Goal: Information Seeking & Learning: Check status

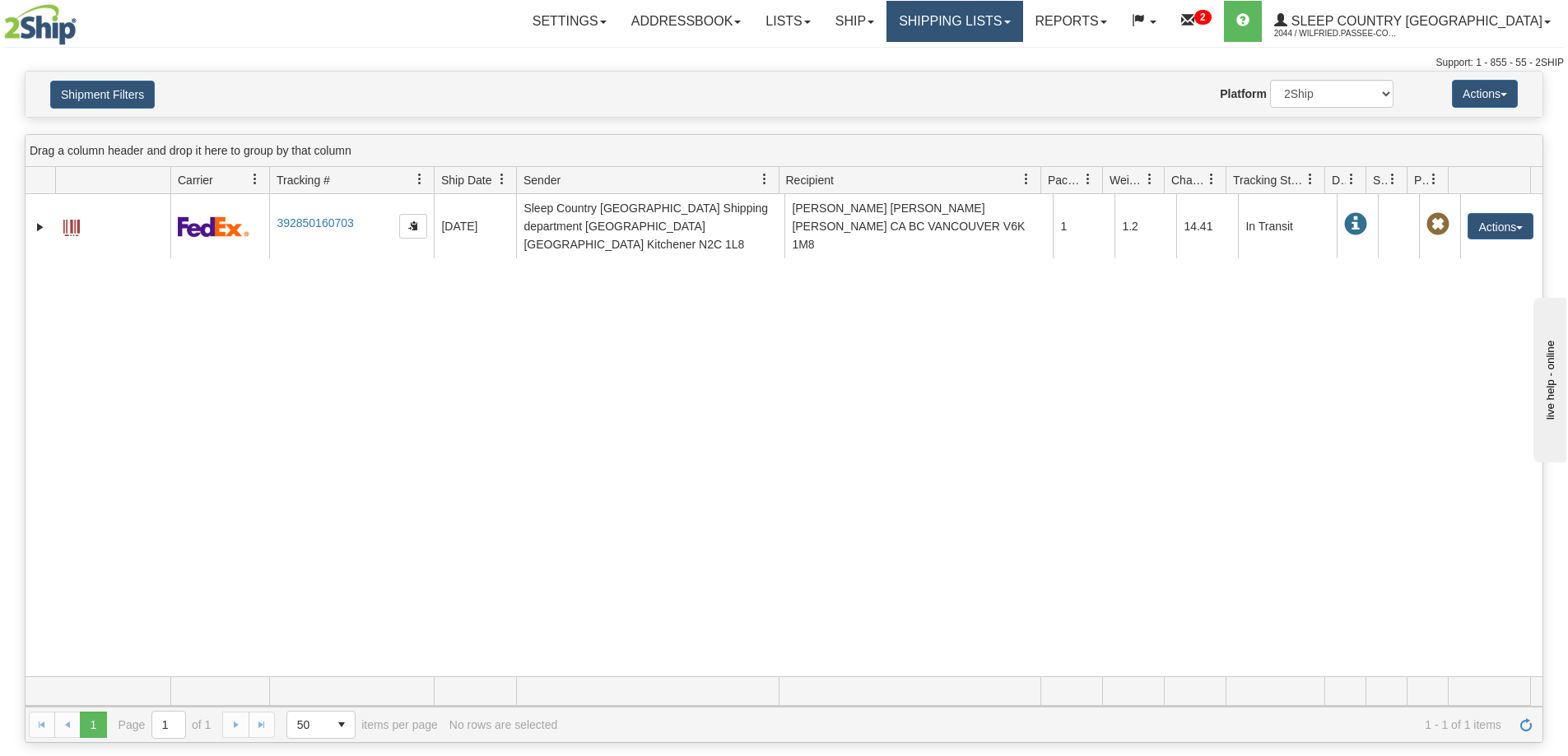
click at [1005, 12] on link "Shipping lists" at bounding box center [954, 21] width 135 height 41
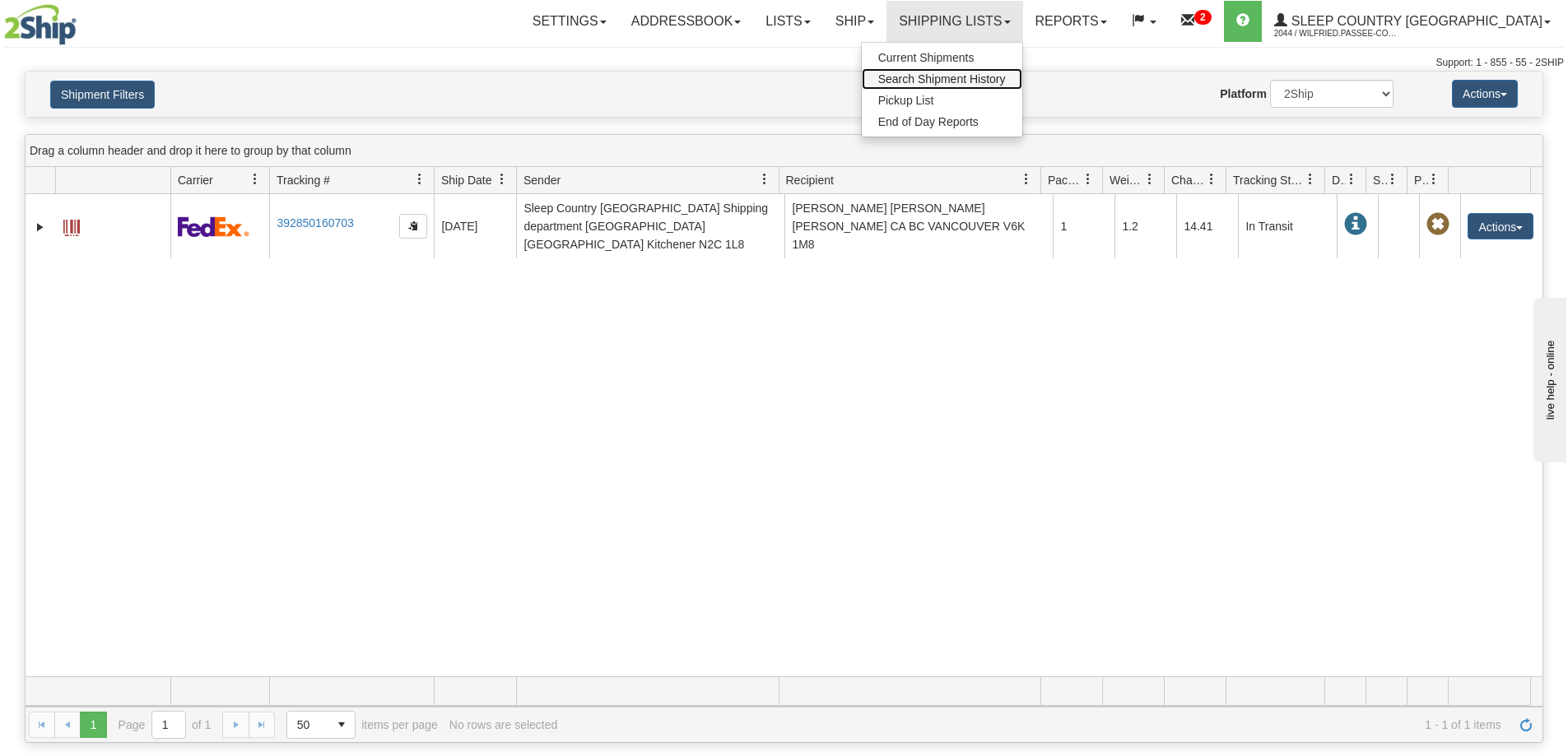
click at [1005, 82] on span "Search Shipment History" at bounding box center [942, 79] width 127 height 13
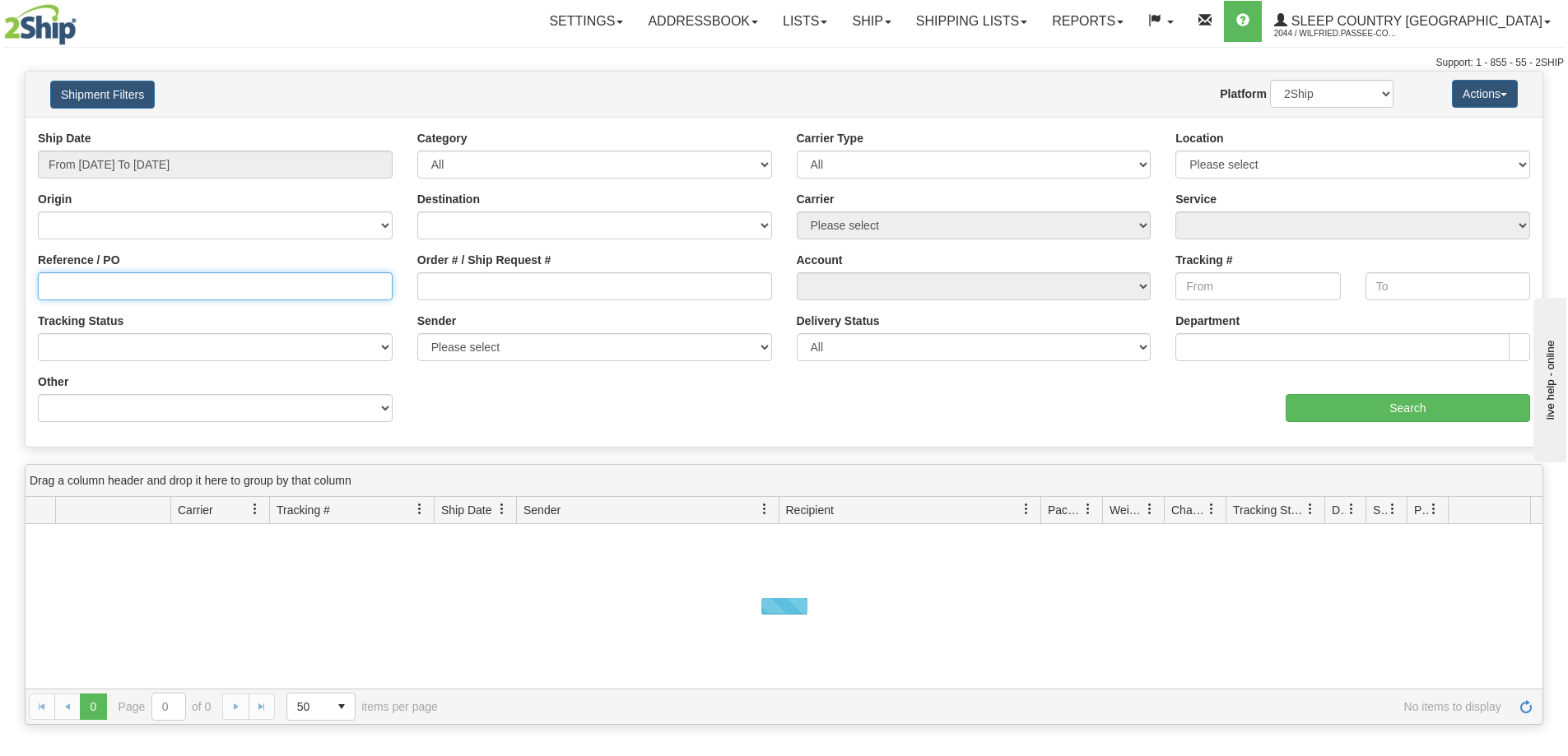
click at [93, 282] on input "Reference / PO" at bounding box center [215, 287] width 354 height 28
paste input "9000I035203"
type input "9000I035203"
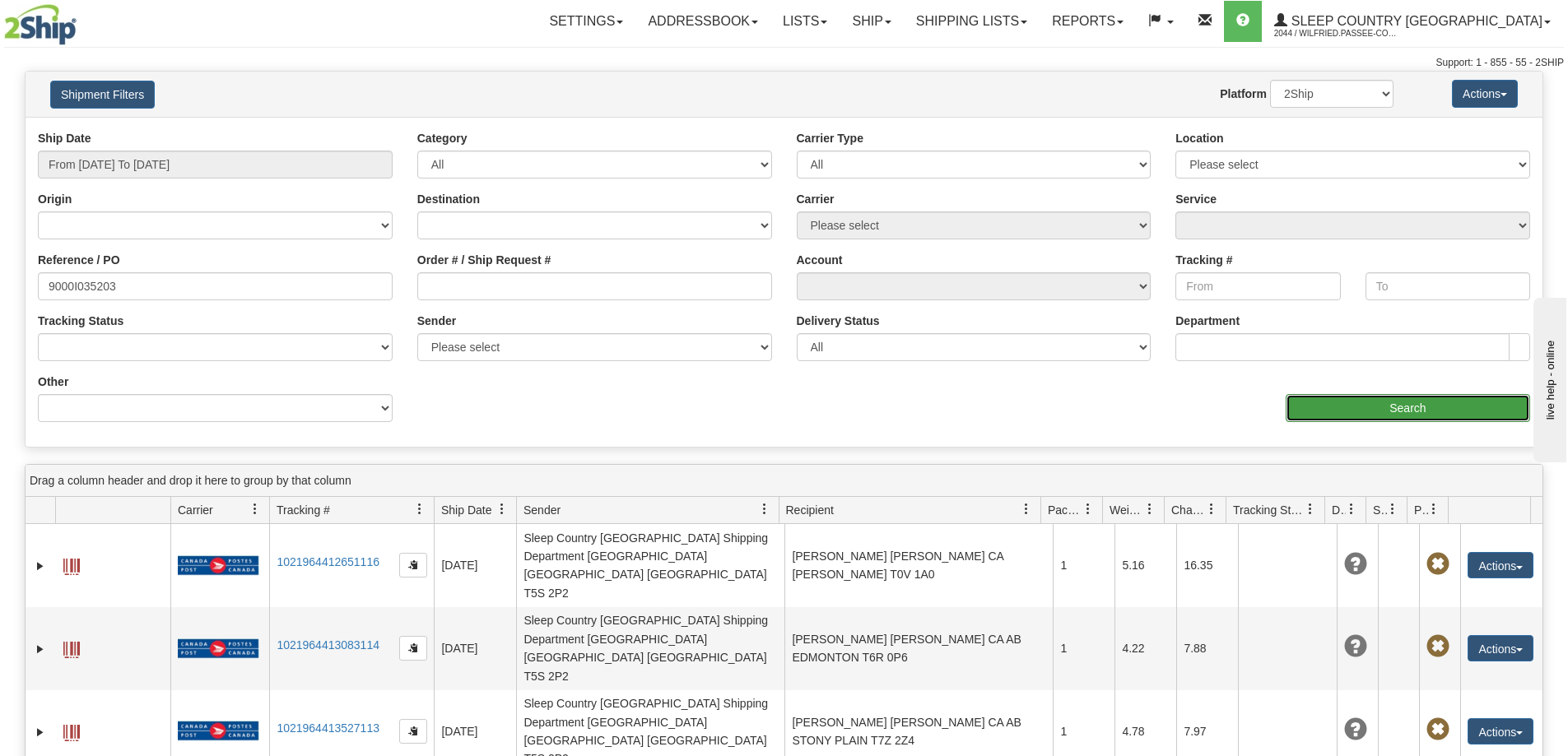
click at [1381, 405] on input "Search" at bounding box center [1408, 408] width 245 height 28
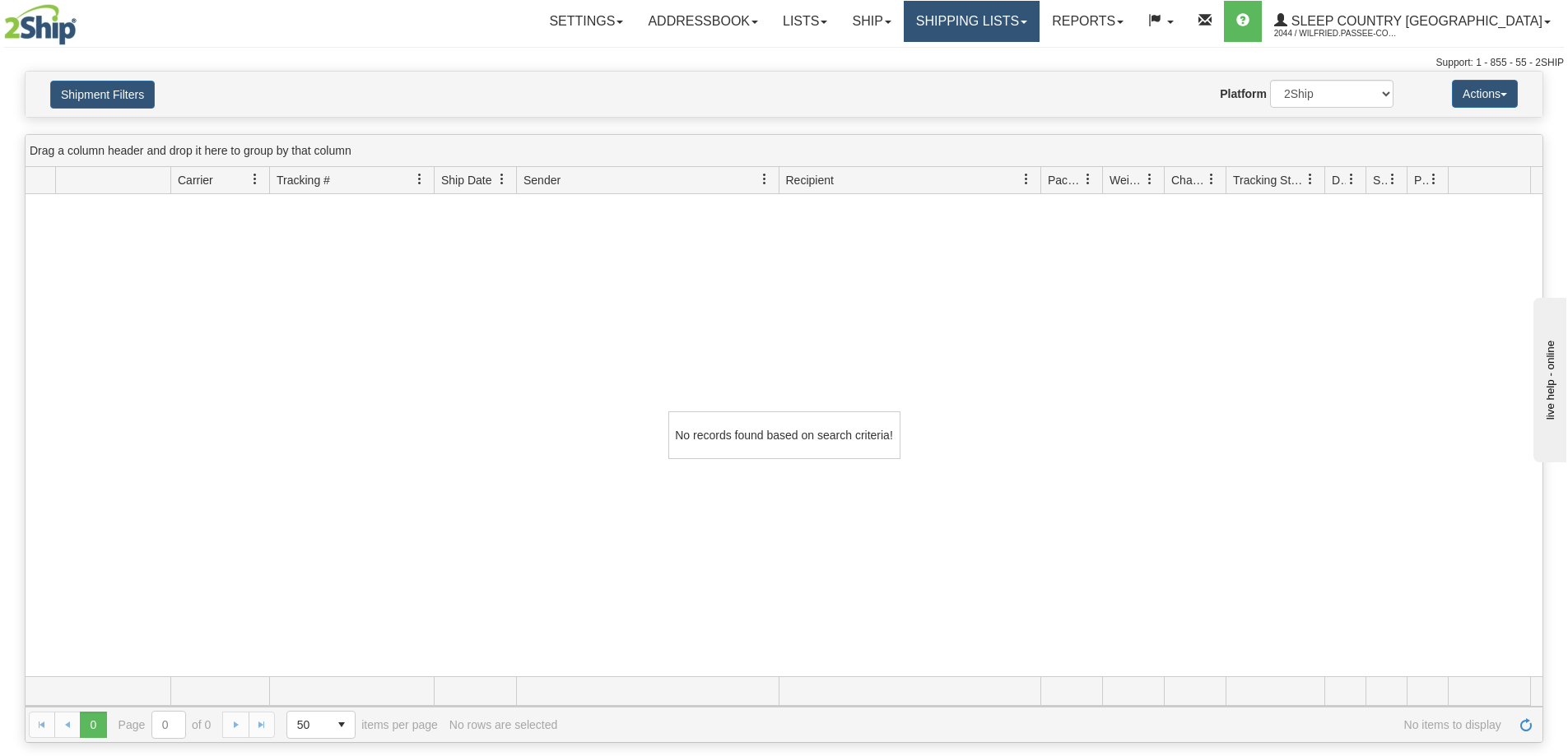
click at [1036, 17] on link "Shipping lists" at bounding box center [972, 21] width 135 height 41
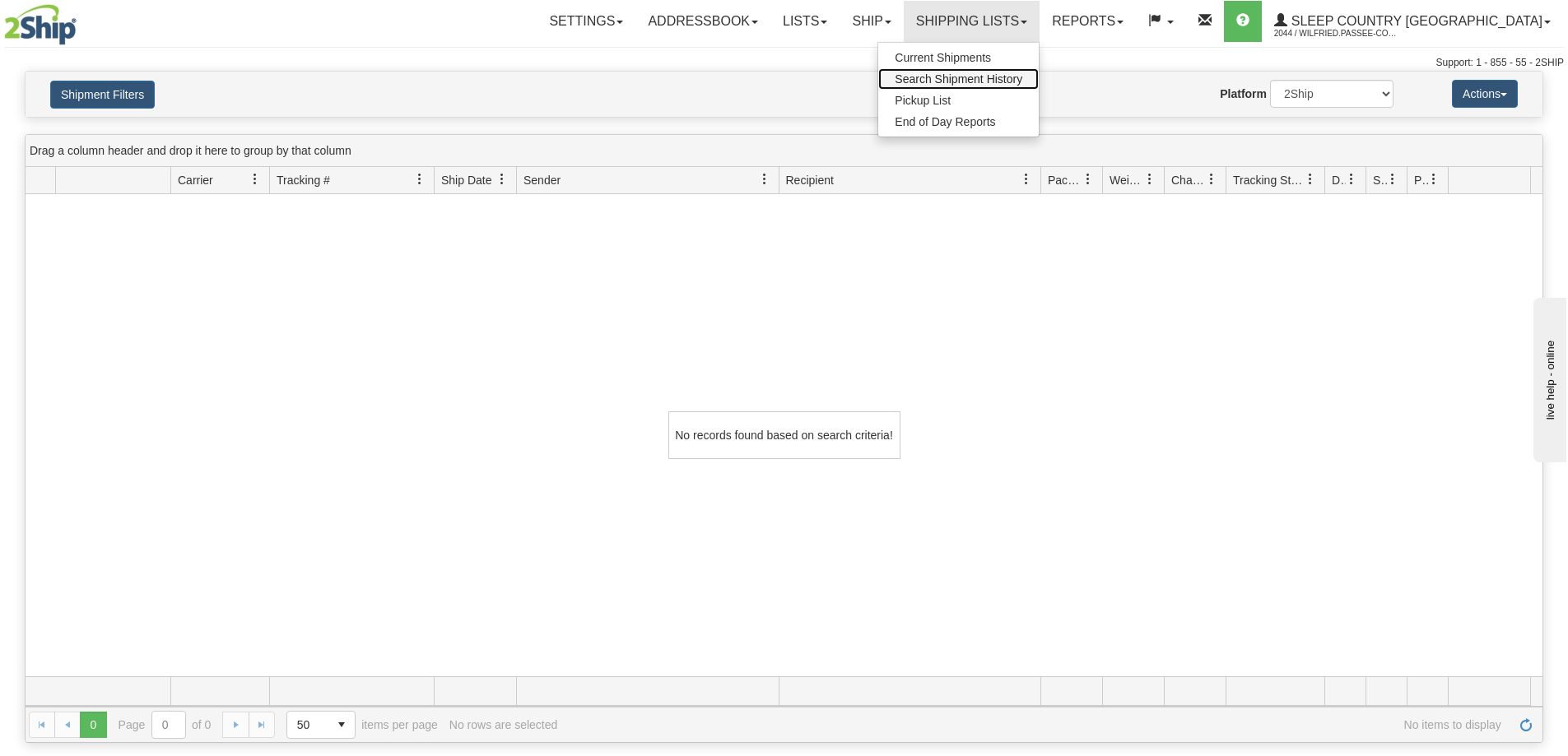
drag, startPoint x: 1036, startPoint y: 69, endPoint x: 1026, endPoint y: 71, distance: 10.2
click at [1036, 70] on link "Search Shipment History" at bounding box center [958, 79] width 160 height 21
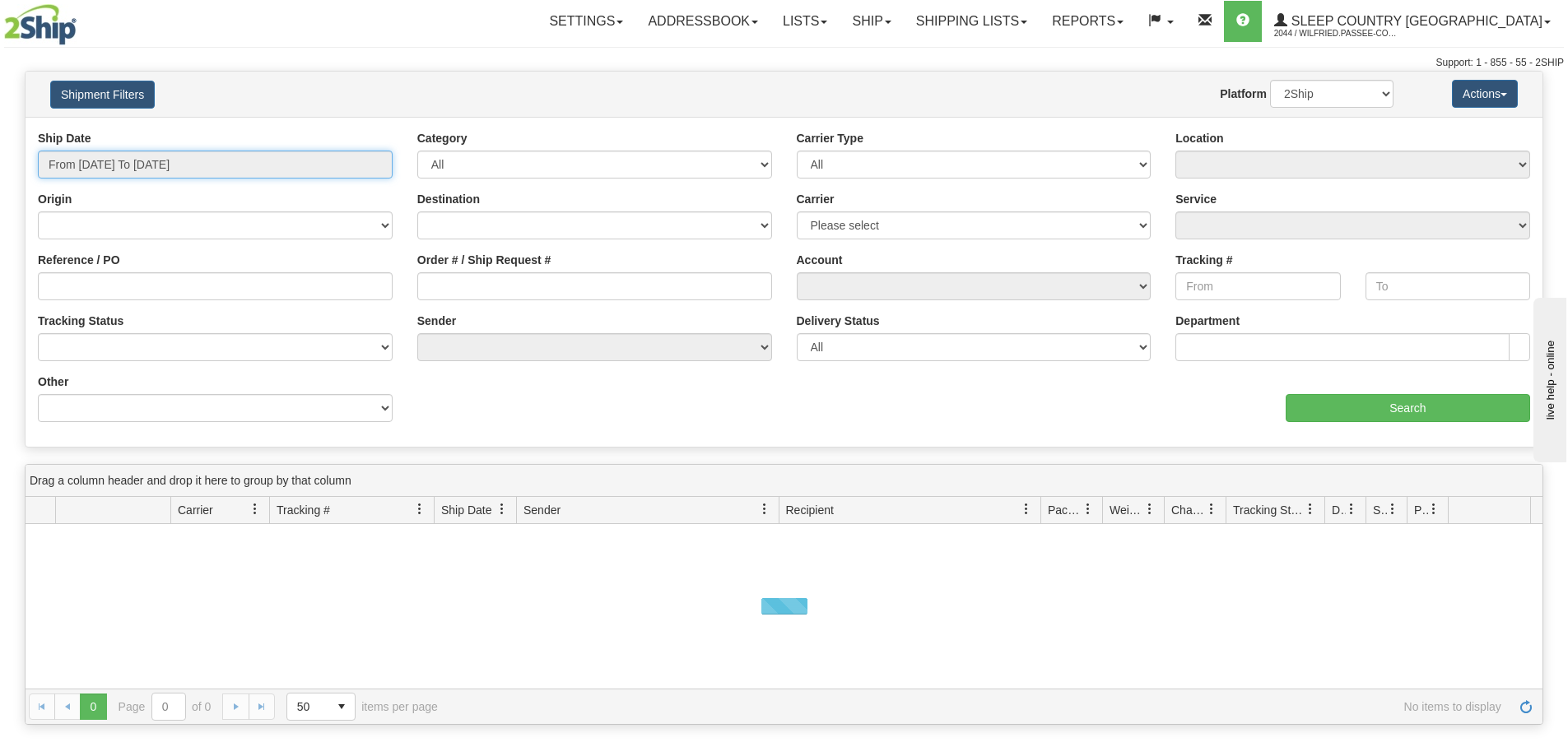
click at [135, 165] on input "From [DATE] To [DATE]" at bounding box center [215, 164] width 354 height 28
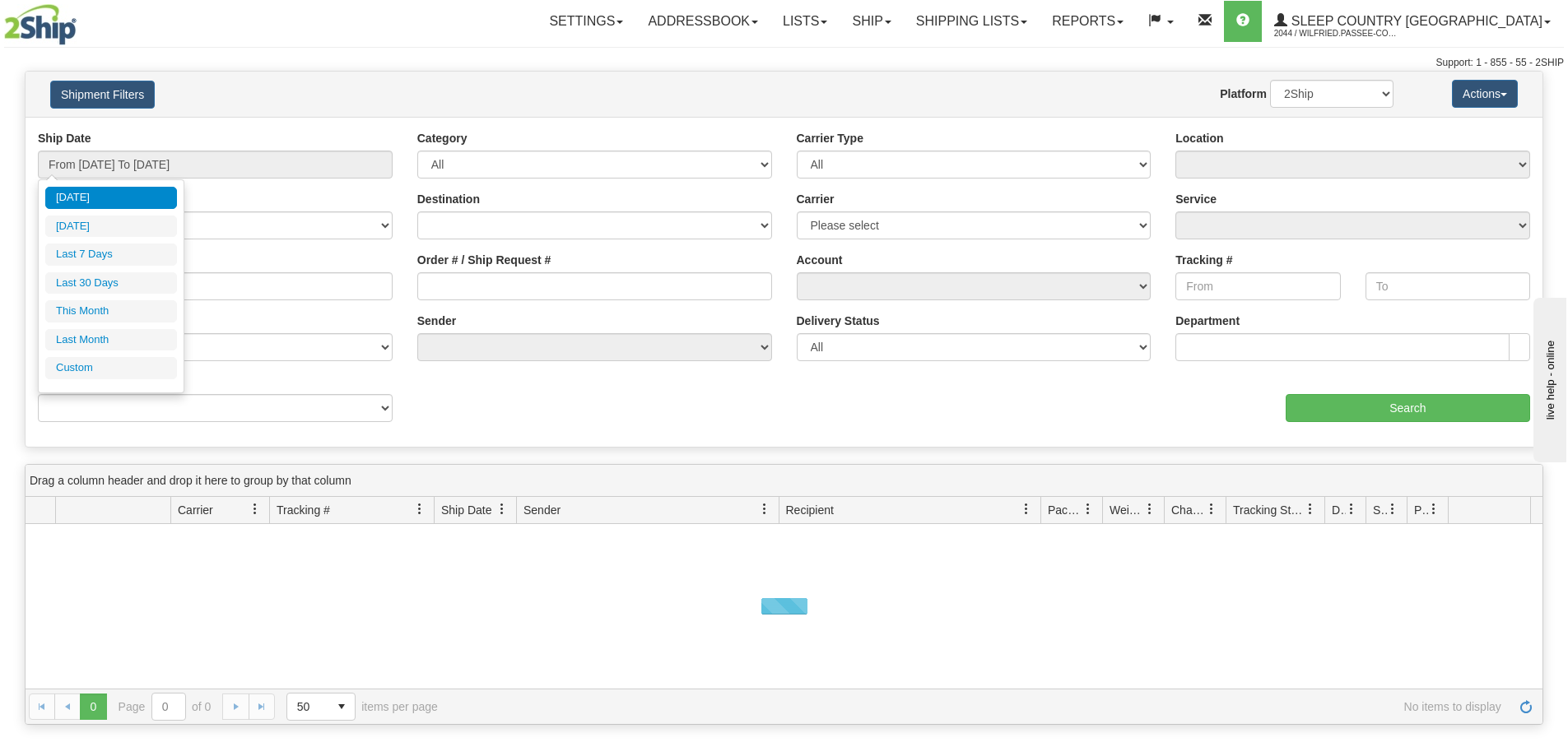
drag, startPoint x: 113, startPoint y: 287, endPoint x: 163, endPoint y: 289, distance: 50.0
click at [112, 287] on li "Last 30 Days" at bounding box center [111, 283] width 131 height 22
type input "From [DATE] To [DATE]"
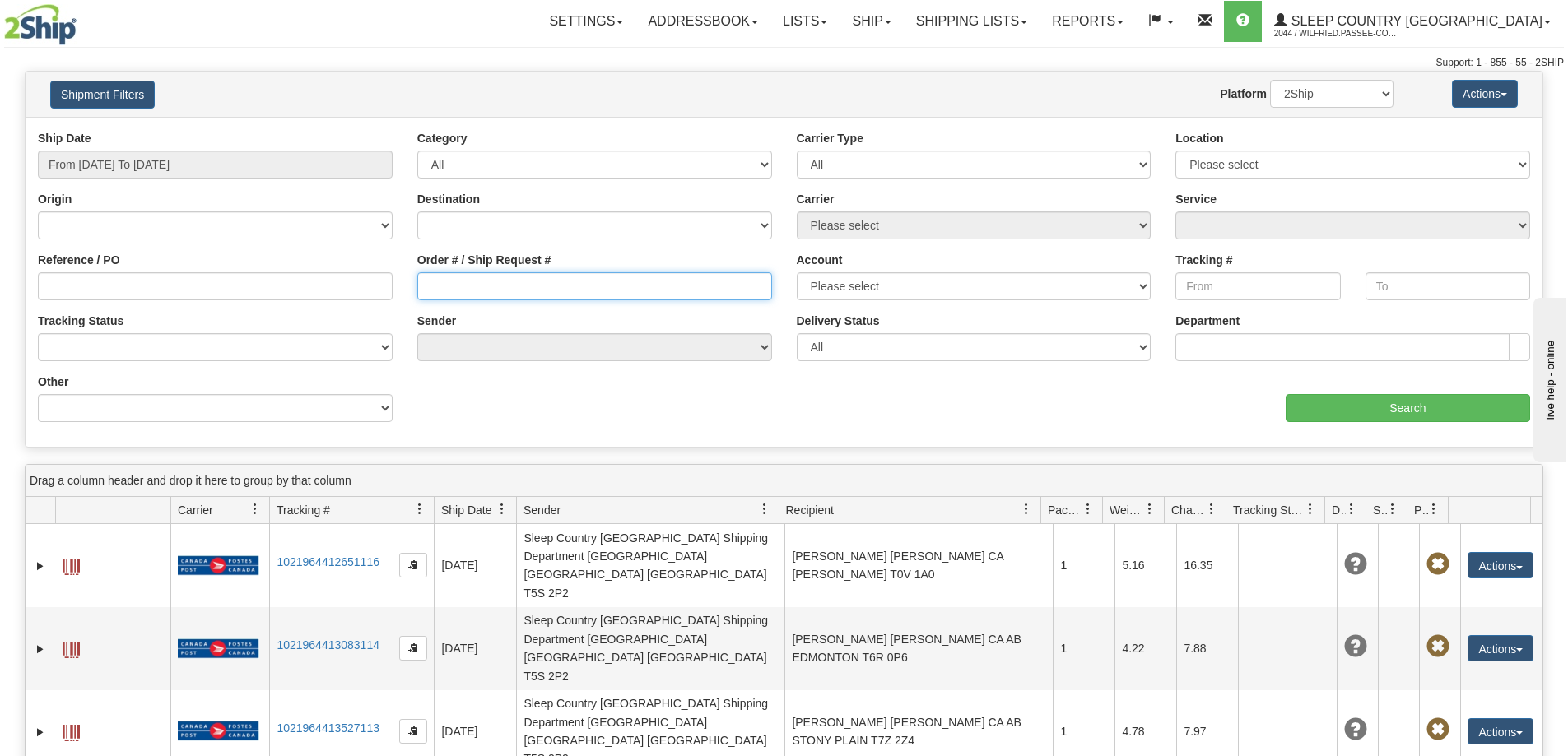
click at [444, 289] on input "Order # / Ship Request #" at bounding box center [594, 287] width 354 height 28
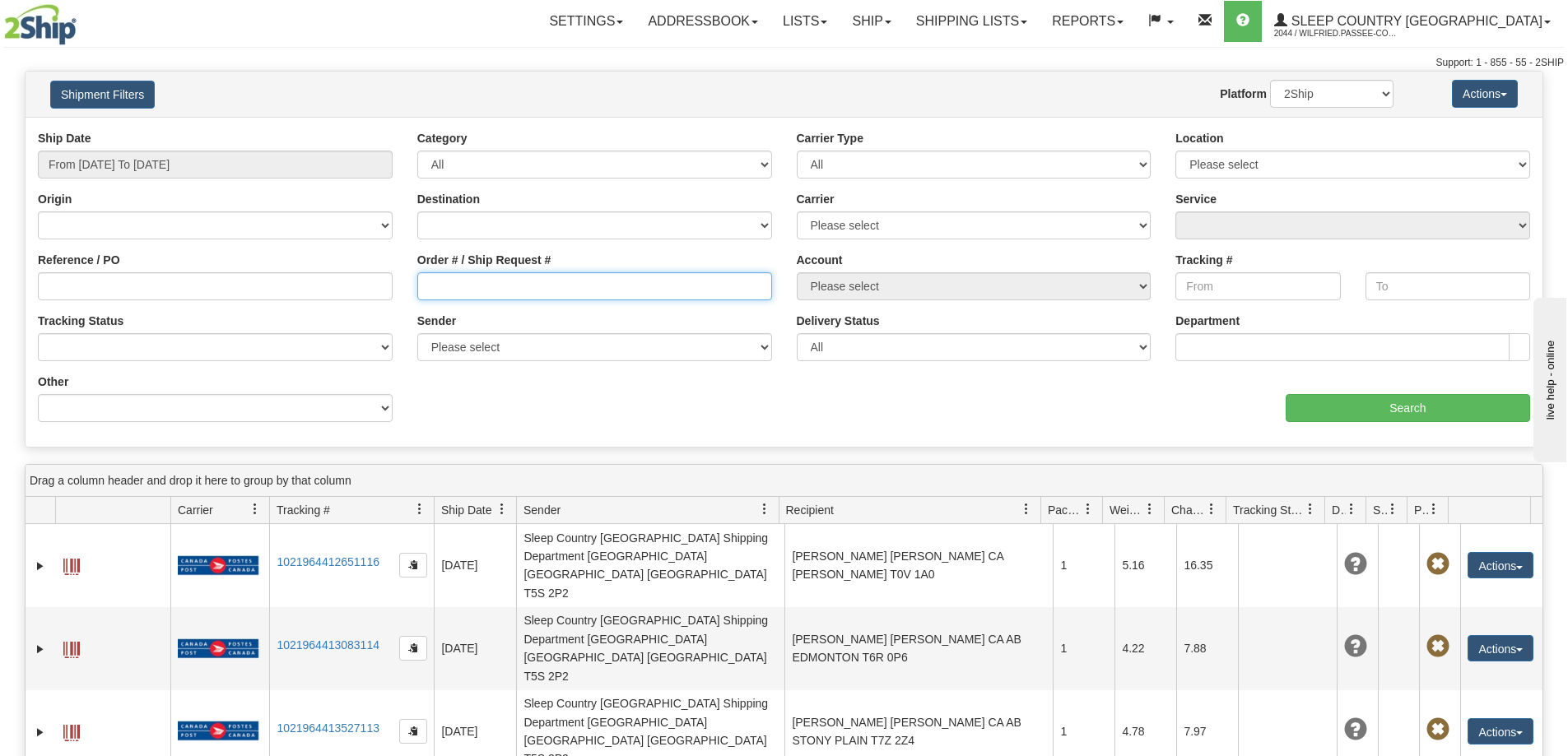
paste input "9000I035203"
type input "9000I035203"
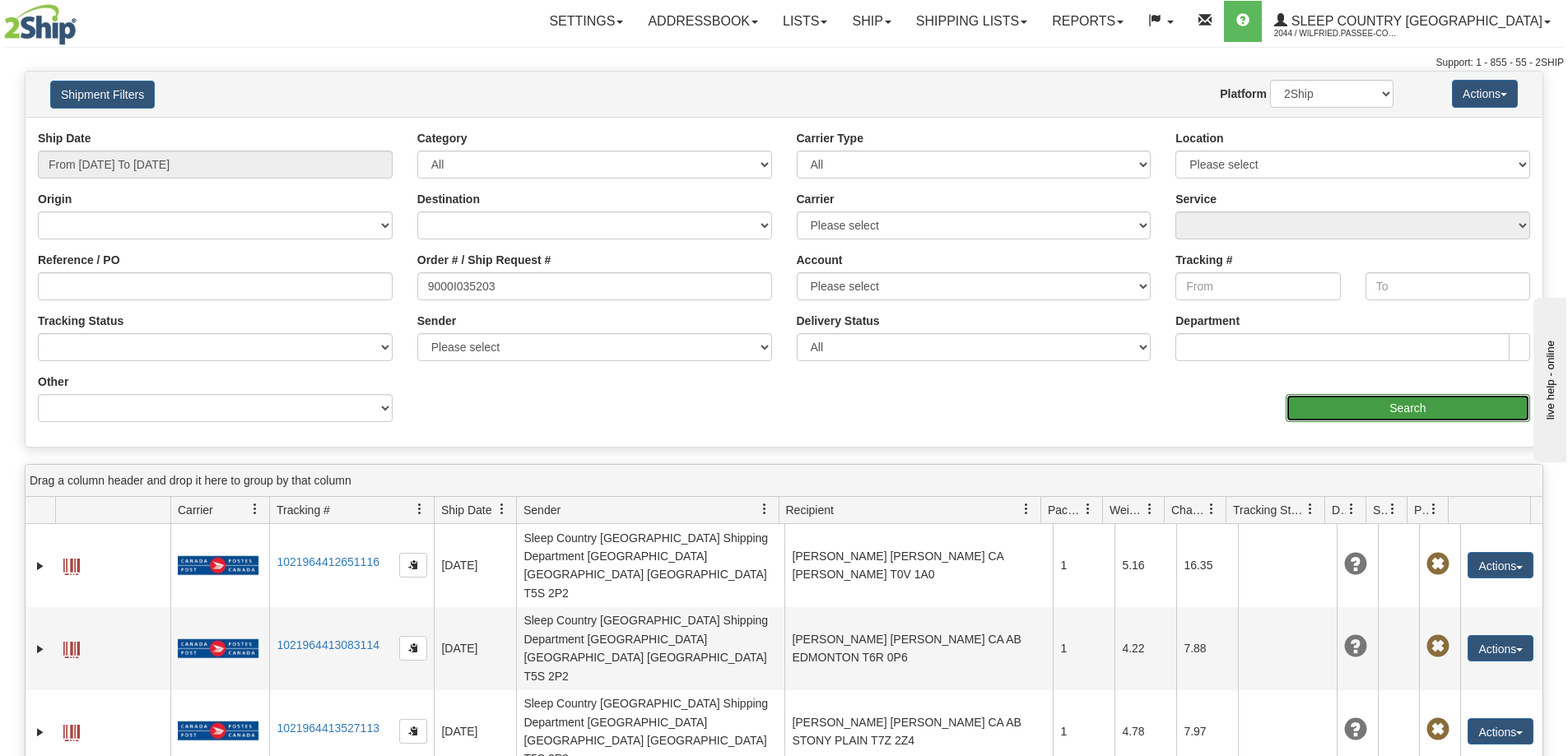
click at [1352, 401] on input "Search" at bounding box center [1408, 408] width 245 height 28
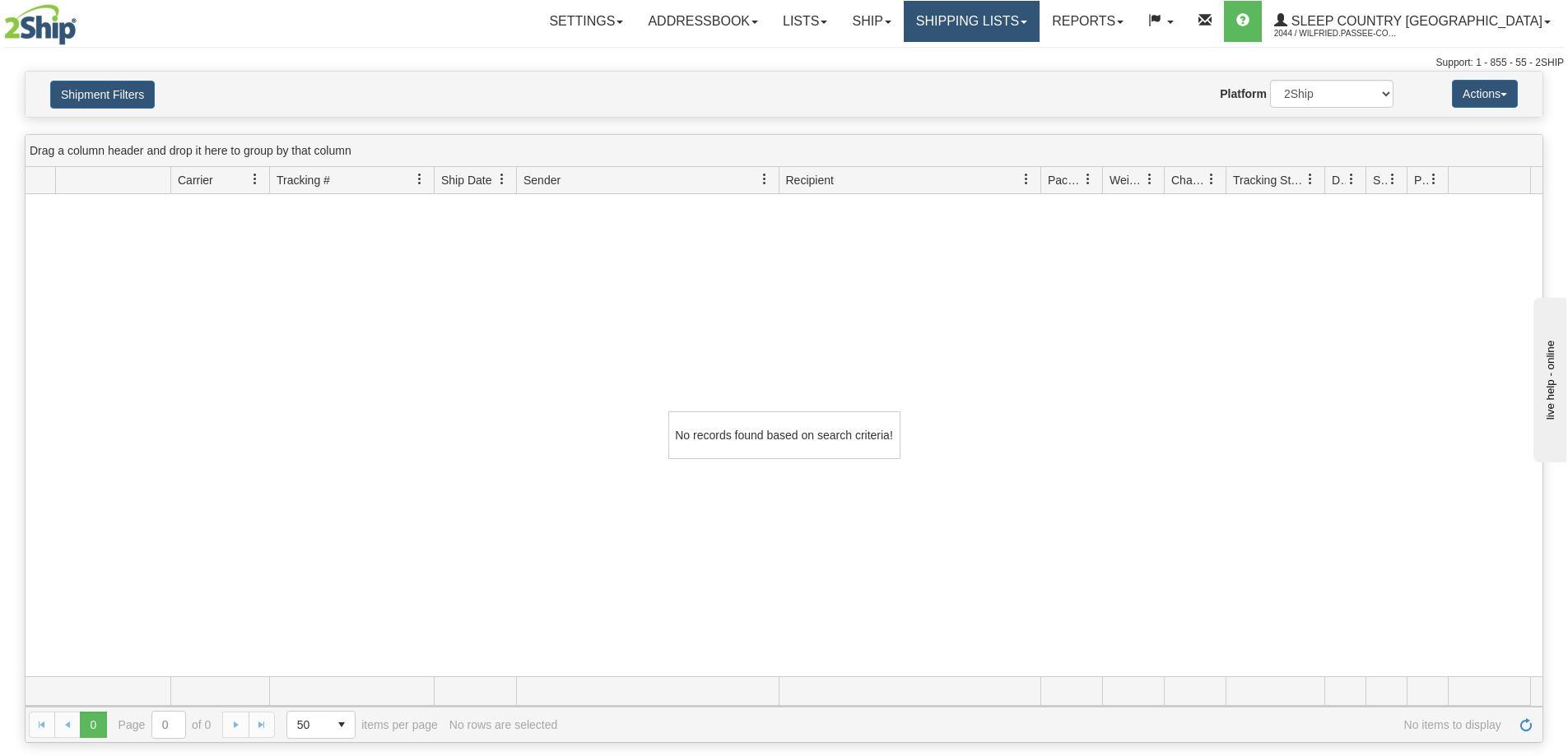
click at [1039, 22] on link "Shipping lists" at bounding box center [972, 21] width 135 height 41
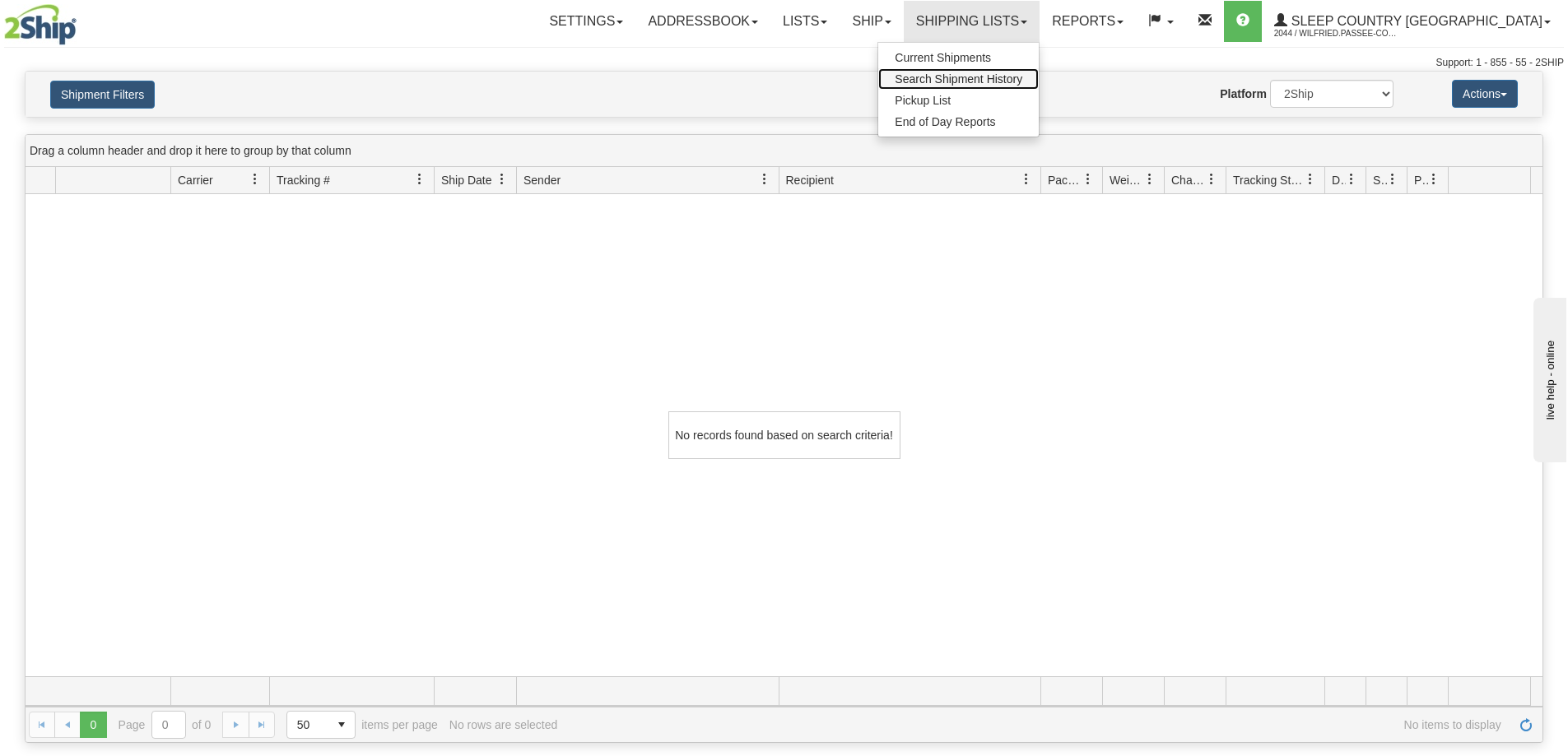
drag, startPoint x: 1032, startPoint y: 77, endPoint x: 1010, endPoint y: 83, distance: 22.8
click at [1022, 78] on span "Search Shipment History" at bounding box center [958, 79] width 127 height 13
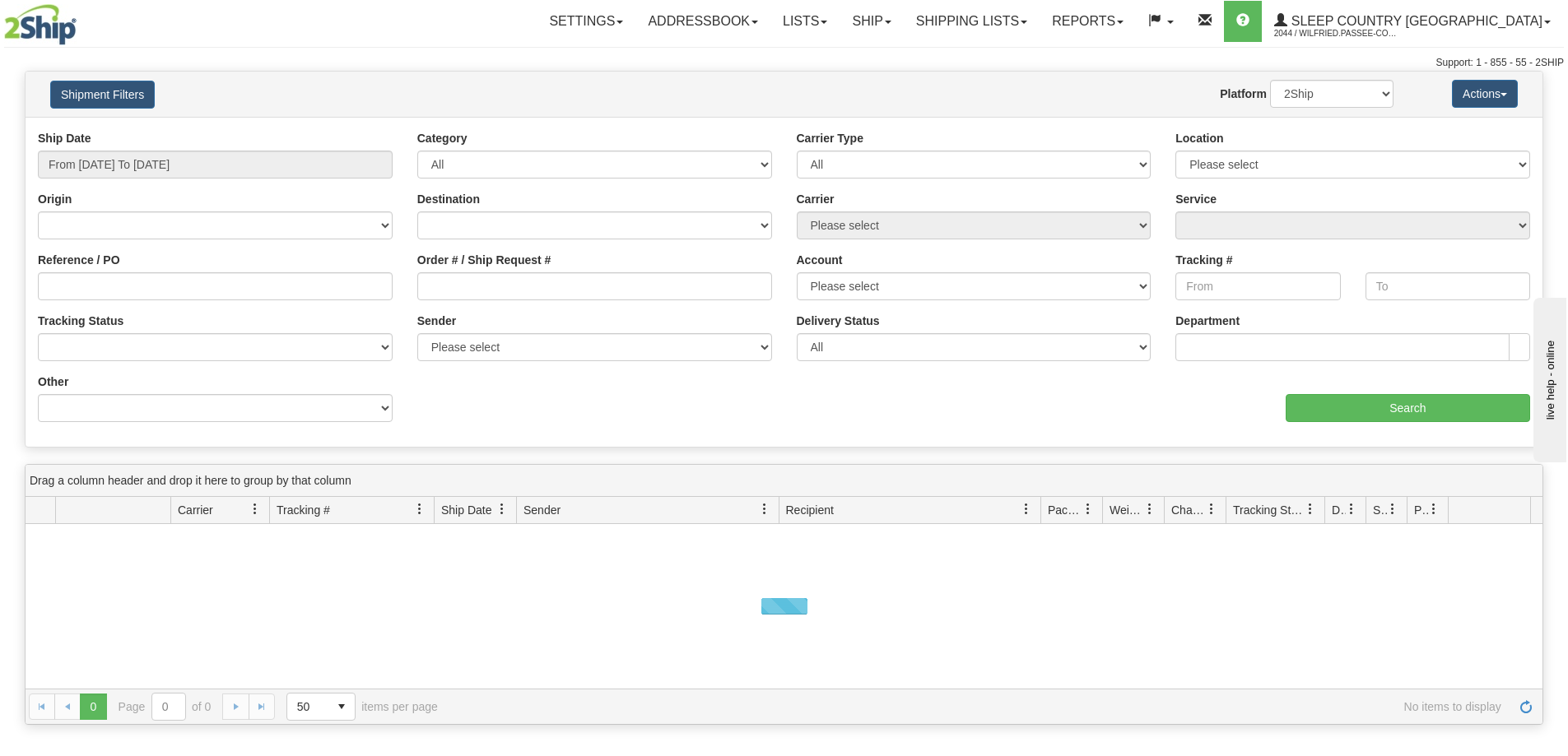
click at [154, 145] on div "Ship Date From 09/07/2025 To 09/08/2025" at bounding box center [215, 154] width 354 height 49
click at [139, 159] on input "From [DATE] To [DATE]" at bounding box center [215, 164] width 354 height 28
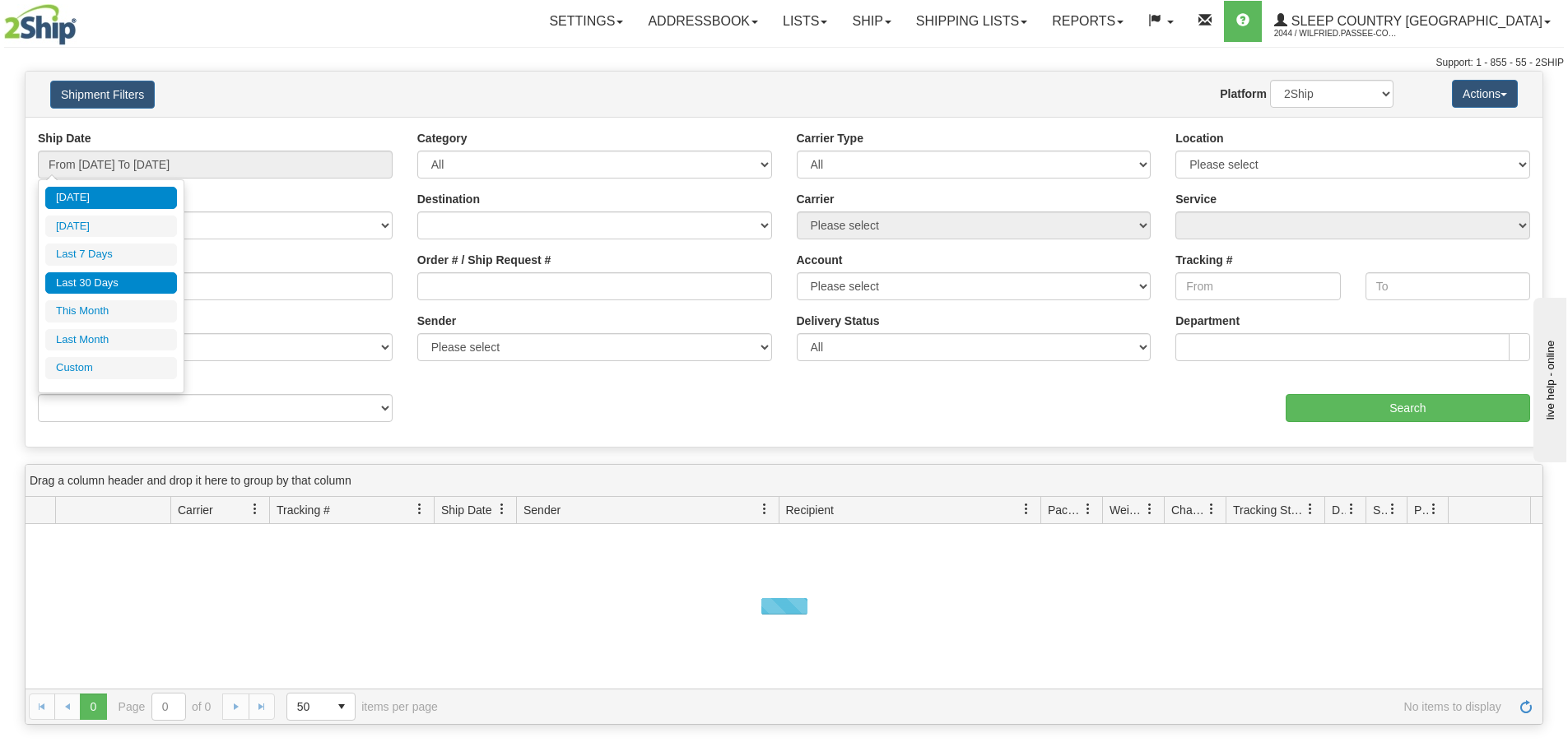
click at [97, 282] on li "Last 30 Days" at bounding box center [111, 283] width 131 height 22
type input "From [DATE] To [DATE]"
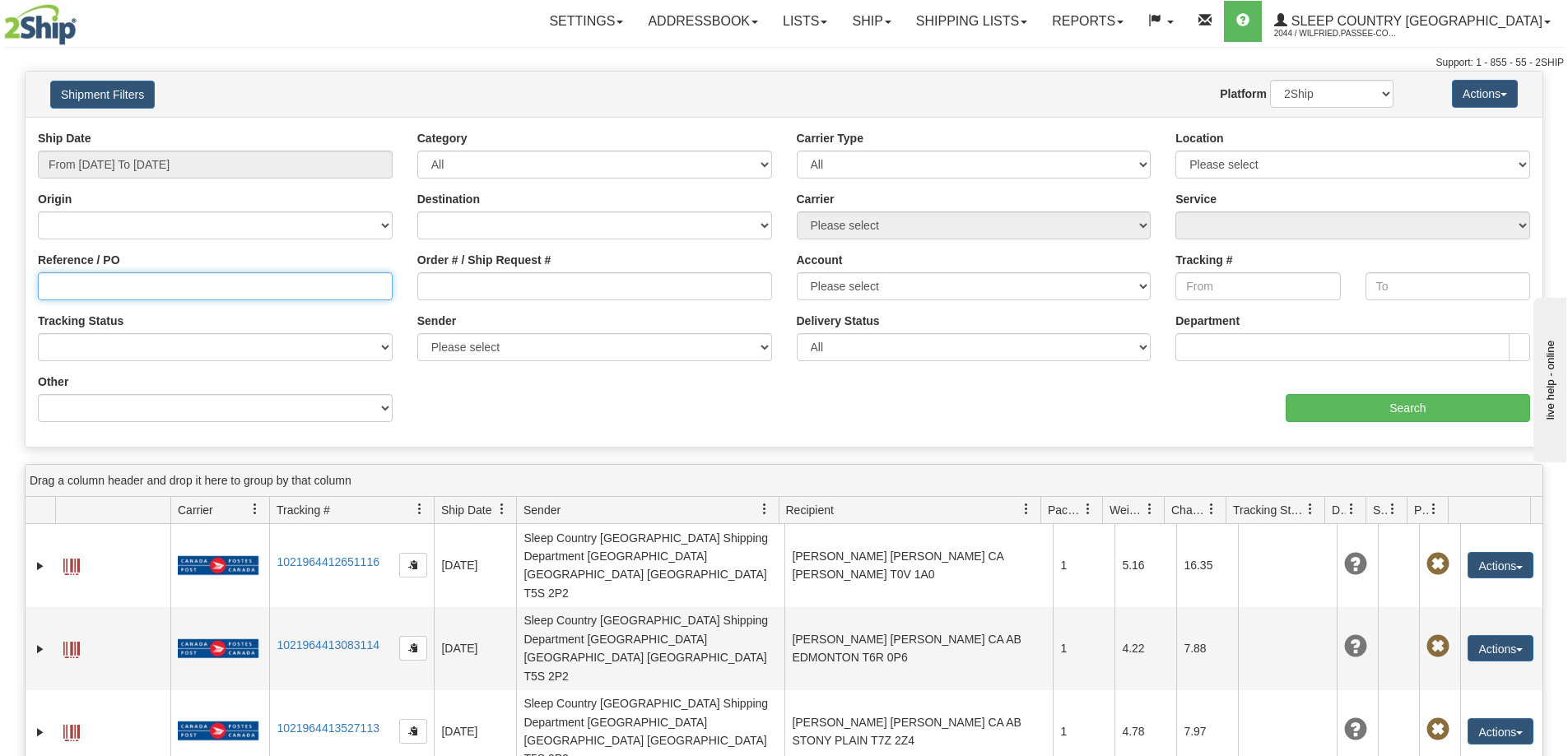
click at [219, 295] on input "Reference / PO" at bounding box center [215, 287] width 354 height 28
paste input "9000I035203"
type input "9000I035203"
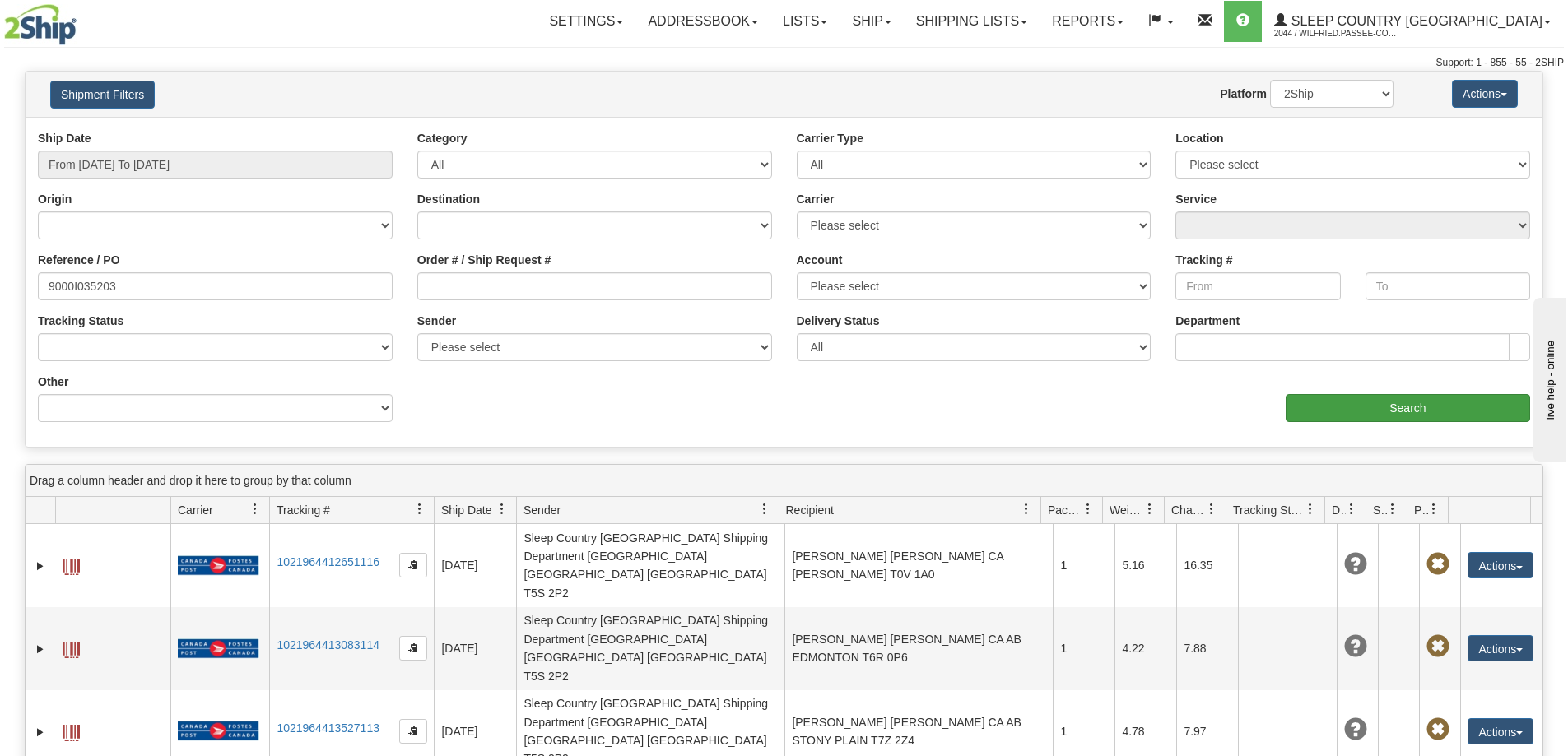
drag, startPoint x: 1464, startPoint y: 426, endPoint x: 1423, endPoint y: 415, distance: 42.4
click at [1464, 425] on div "Ship Date From 08/10/2025 To 09/08/2025 Category All Inbound Outbound Carrier T…" at bounding box center [784, 282] width 1517 height 305
drag, startPoint x: 1356, startPoint y: 407, endPoint x: 1339, endPoint y: 414, distance: 18.4
click at [1339, 414] on input "Search" at bounding box center [1408, 408] width 245 height 28
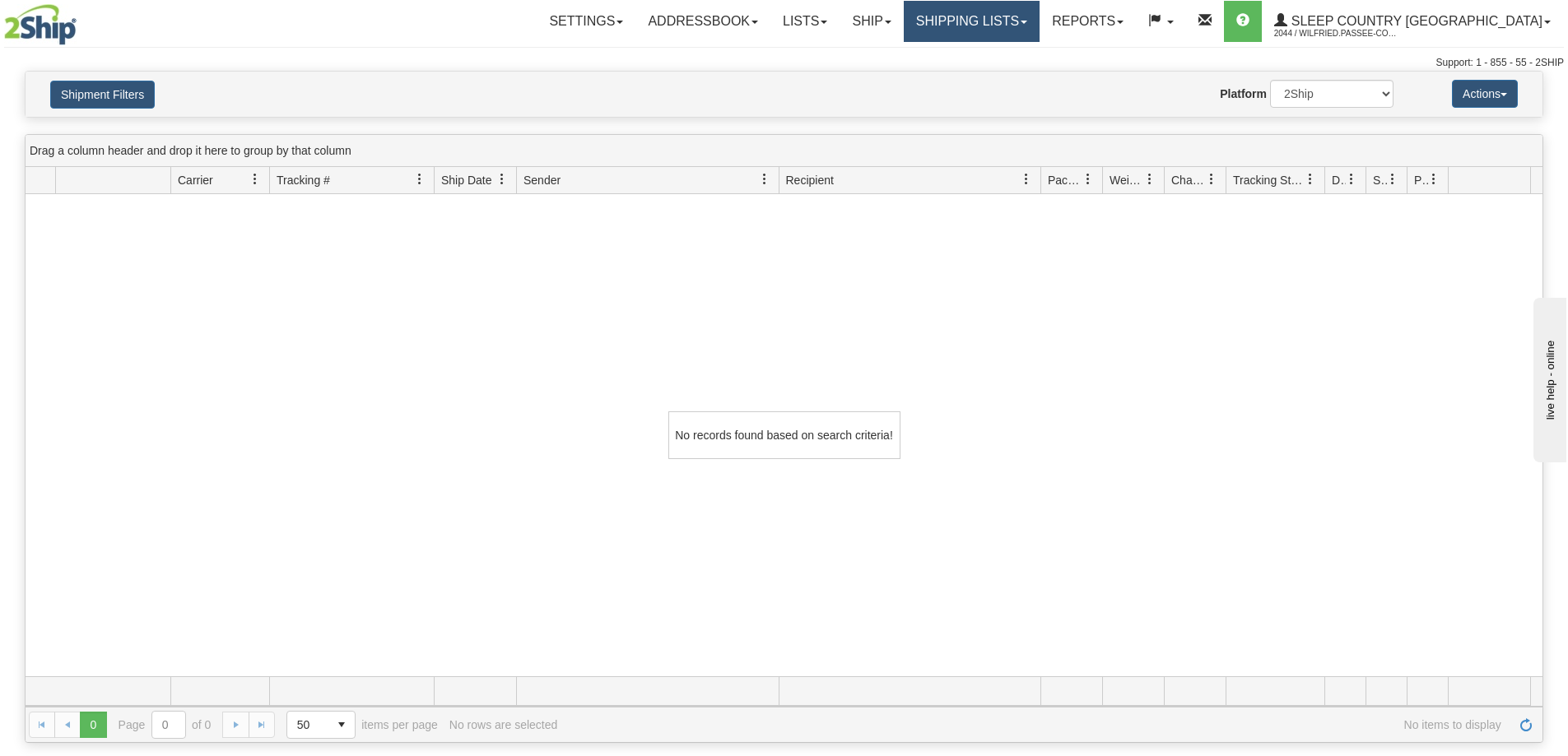
drag, startPoint x: 1076, startPoint y: 27, endPoint x: 1067, endPoint y: 55, distance: 29.4
click at [1039, 27] on link "Shipping lists" at bounding box center [972, 21] width 135 height 41
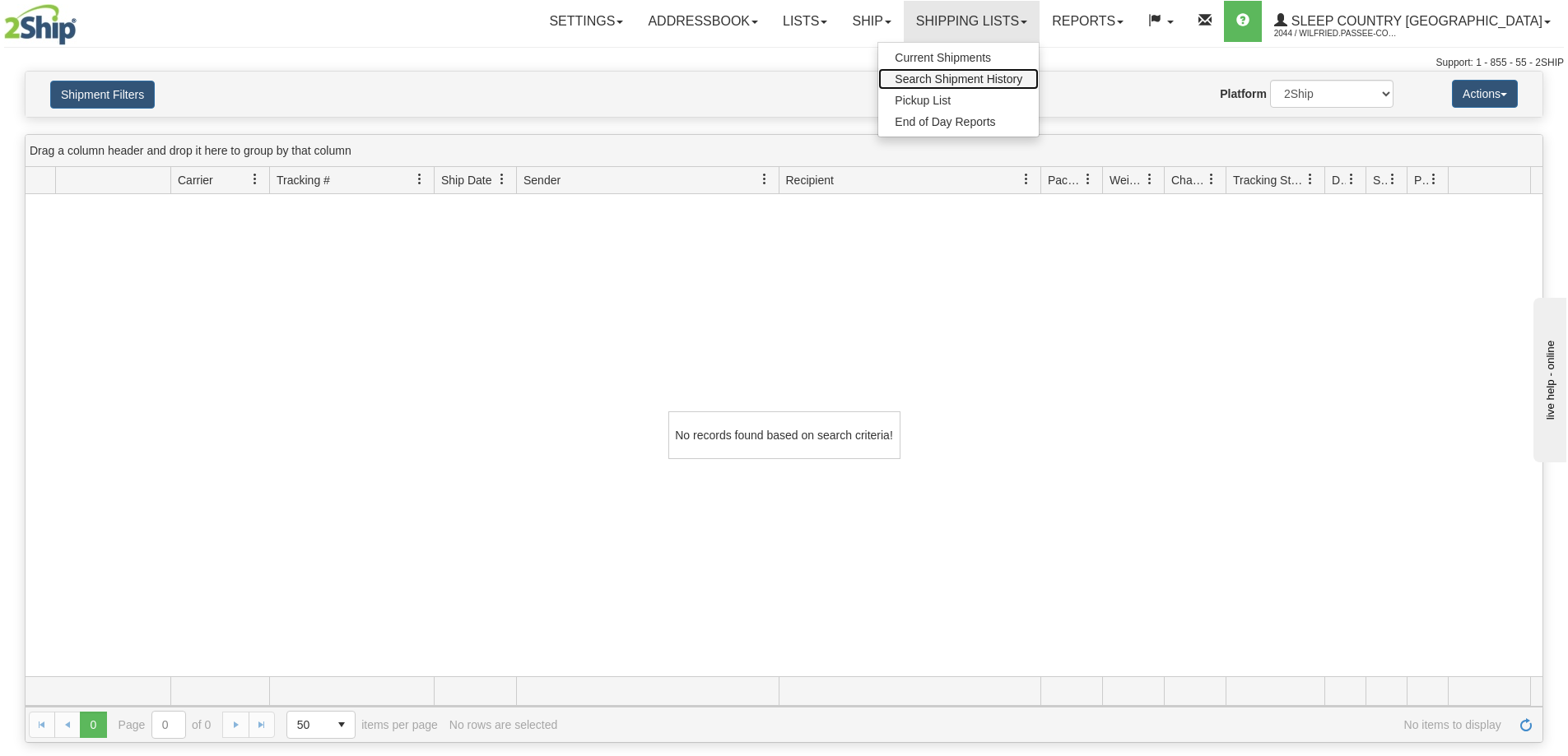
click at [1022, 79] on span "Search Shipment History" at bounding box center [958, 79] width 127 height 13
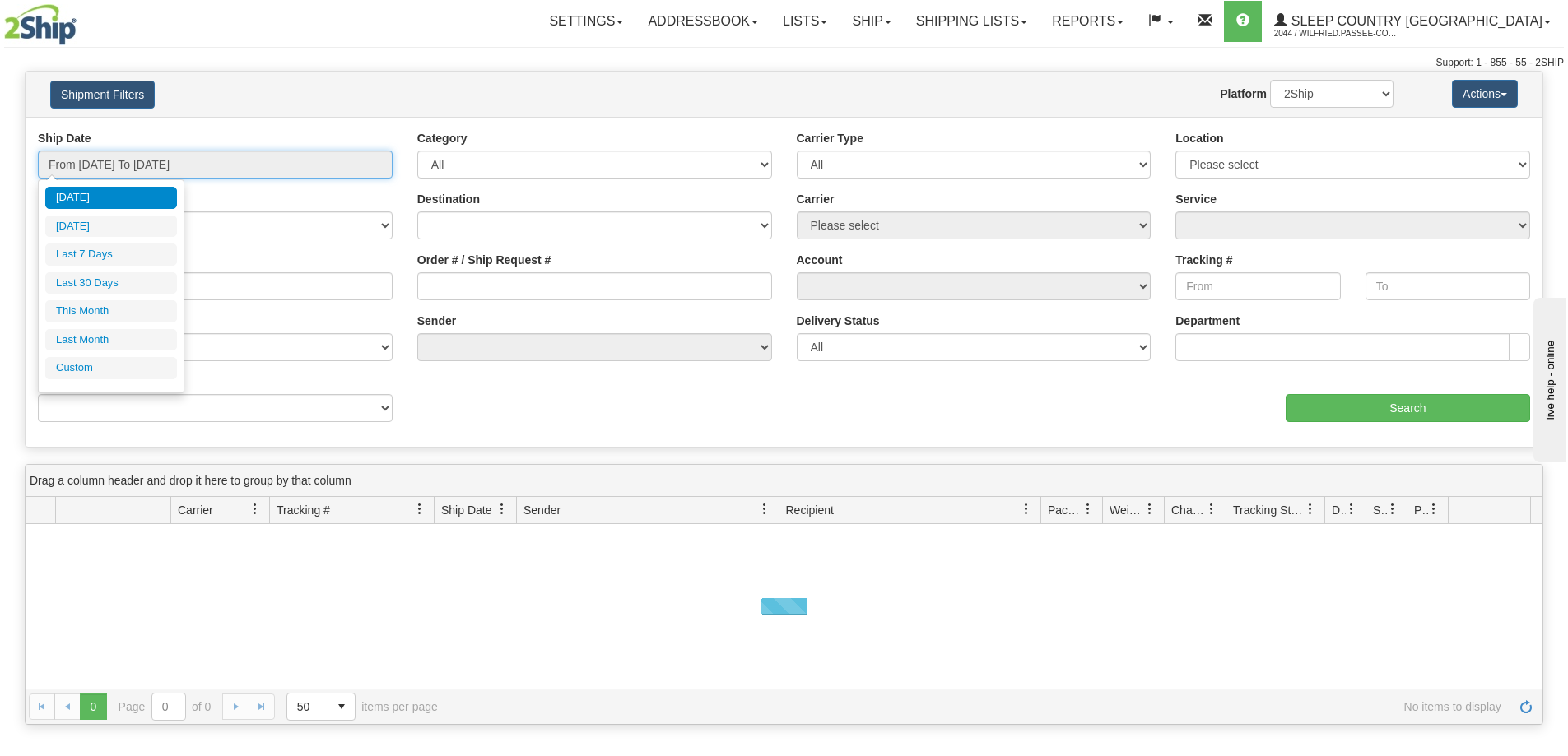
click at [139, 167] on input "From [DATE] To [DATE]" at bounding box center [215, 164] width 354 height 28
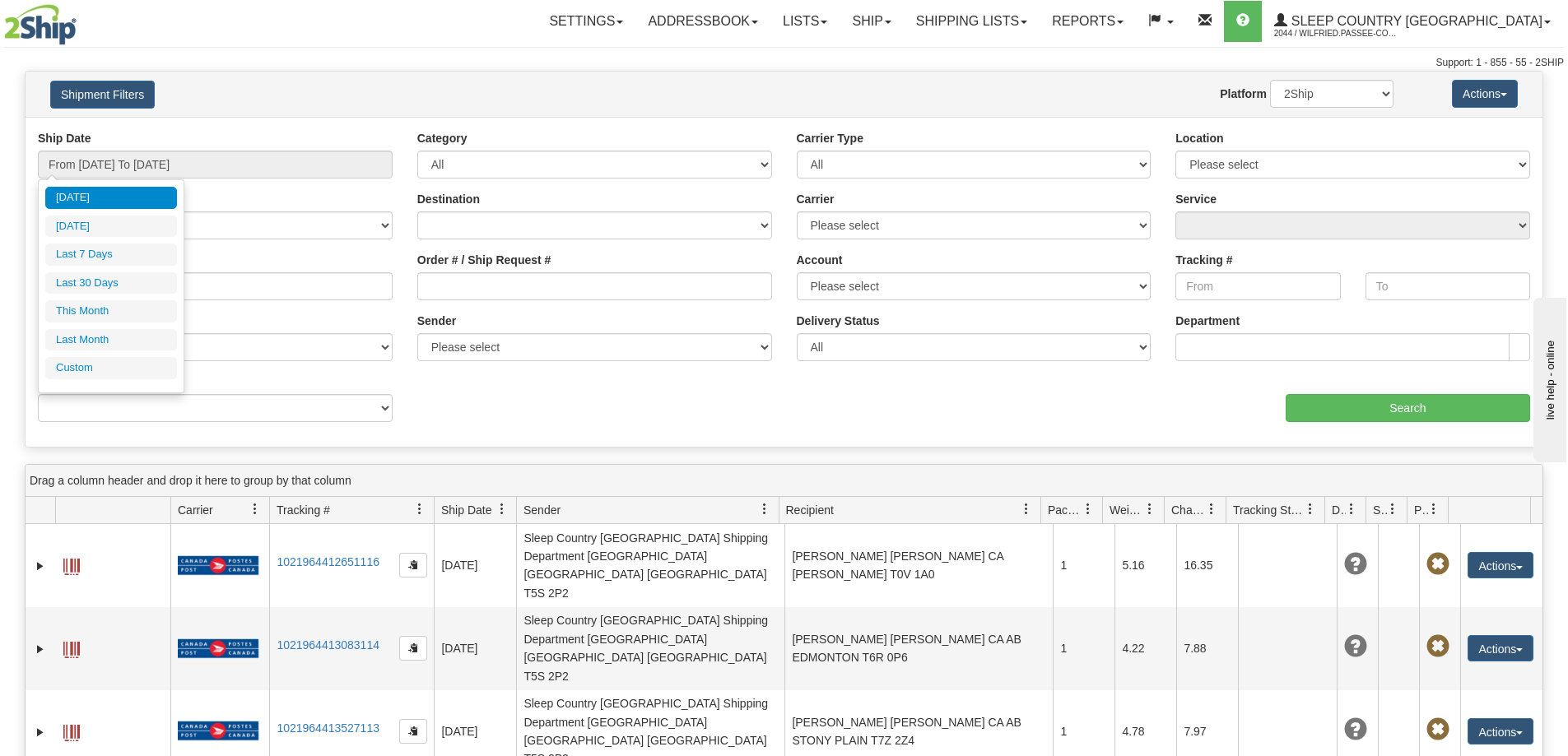
drag, startPoint x: 353, startPoint y: 57, endPoint x: 310, endPoint y: 28, distance: 51.9
click at [352, 57] on div "Support: 1 - 855 - 55 - 2SHIP" at bounding box center [784, 63] width 1560 height 14
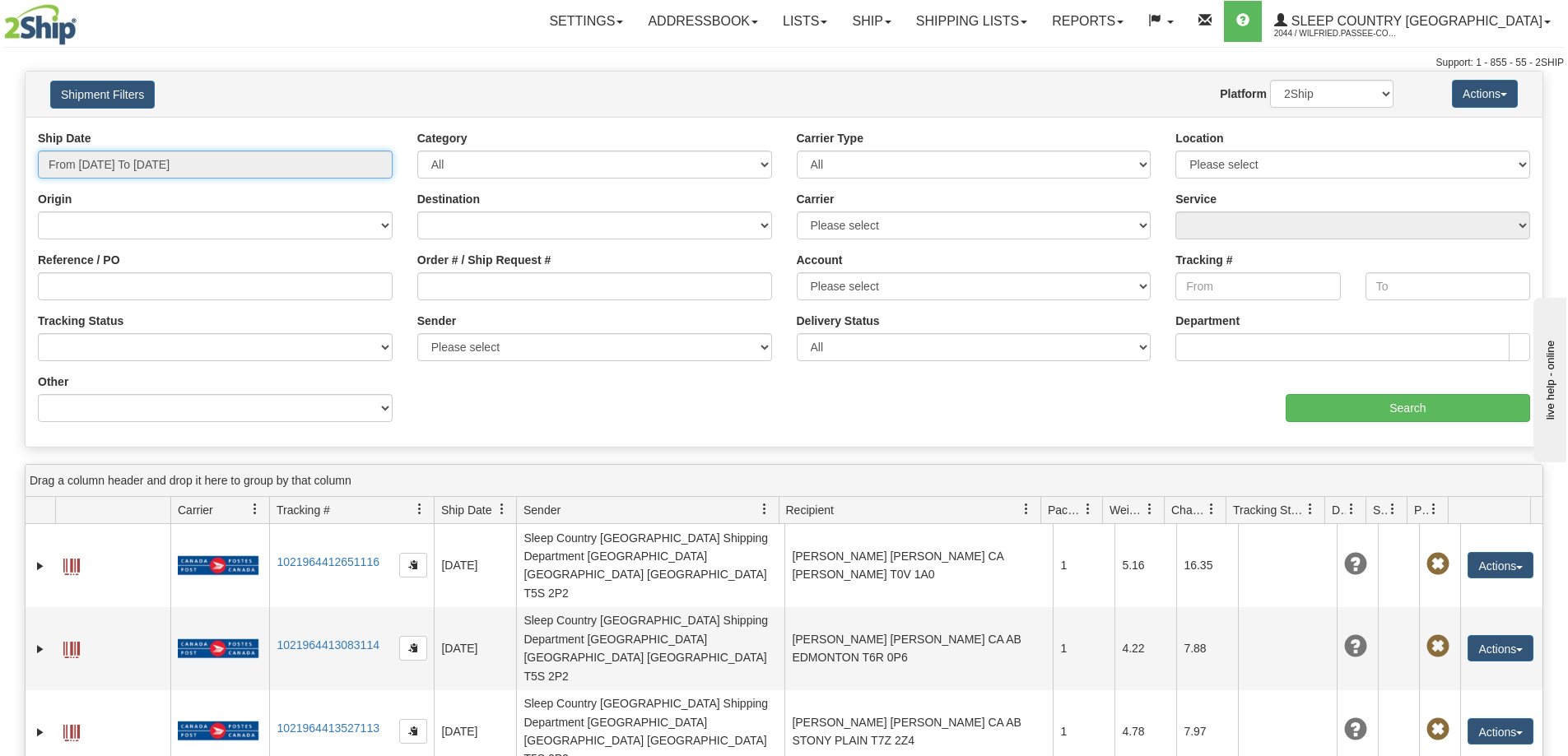
click at [151, 163] on input "From [DATE] To [DATE]" at bounding box center [215, 164] width 354 height 28
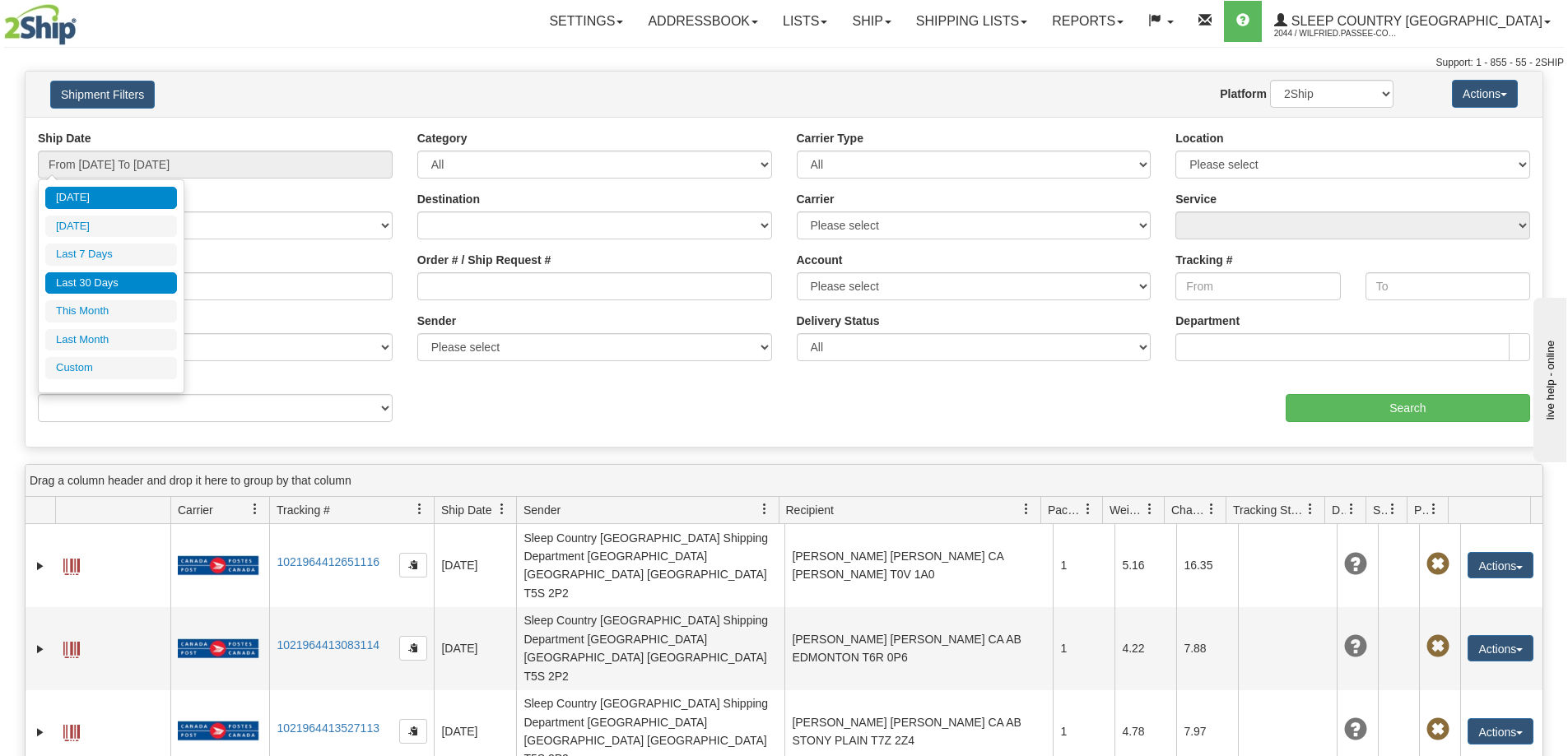
click at [127, 276] on li "Last 30 Days" at bounding box center [111, 283] width 131 height 22
type input "From [DATE] To [DATE]"
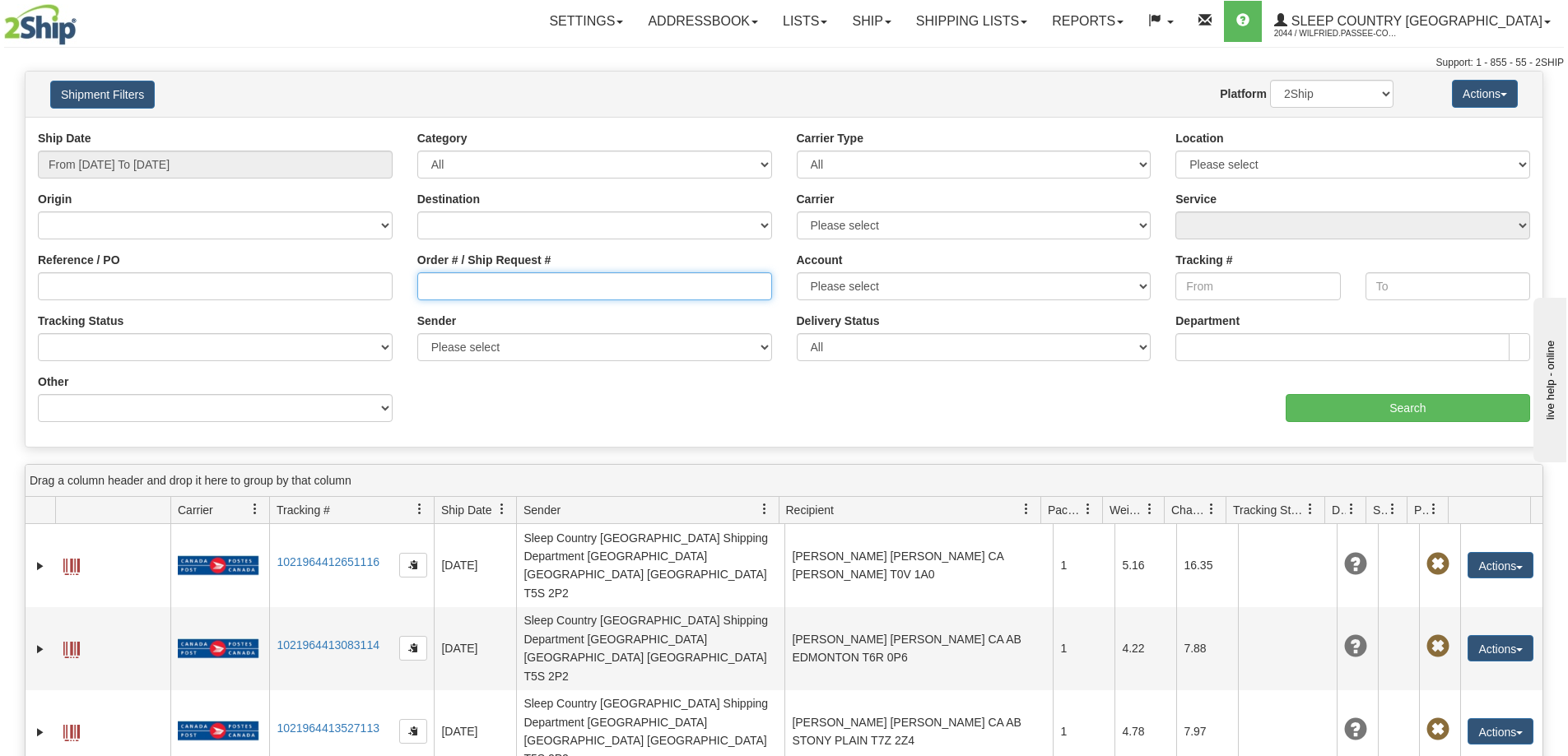
click at [471, 285] on input "Order # / Ship Request #" at bounding box center [594, 287] width 354 height 28
paste input "9002I050669"
type input "9002I050669"
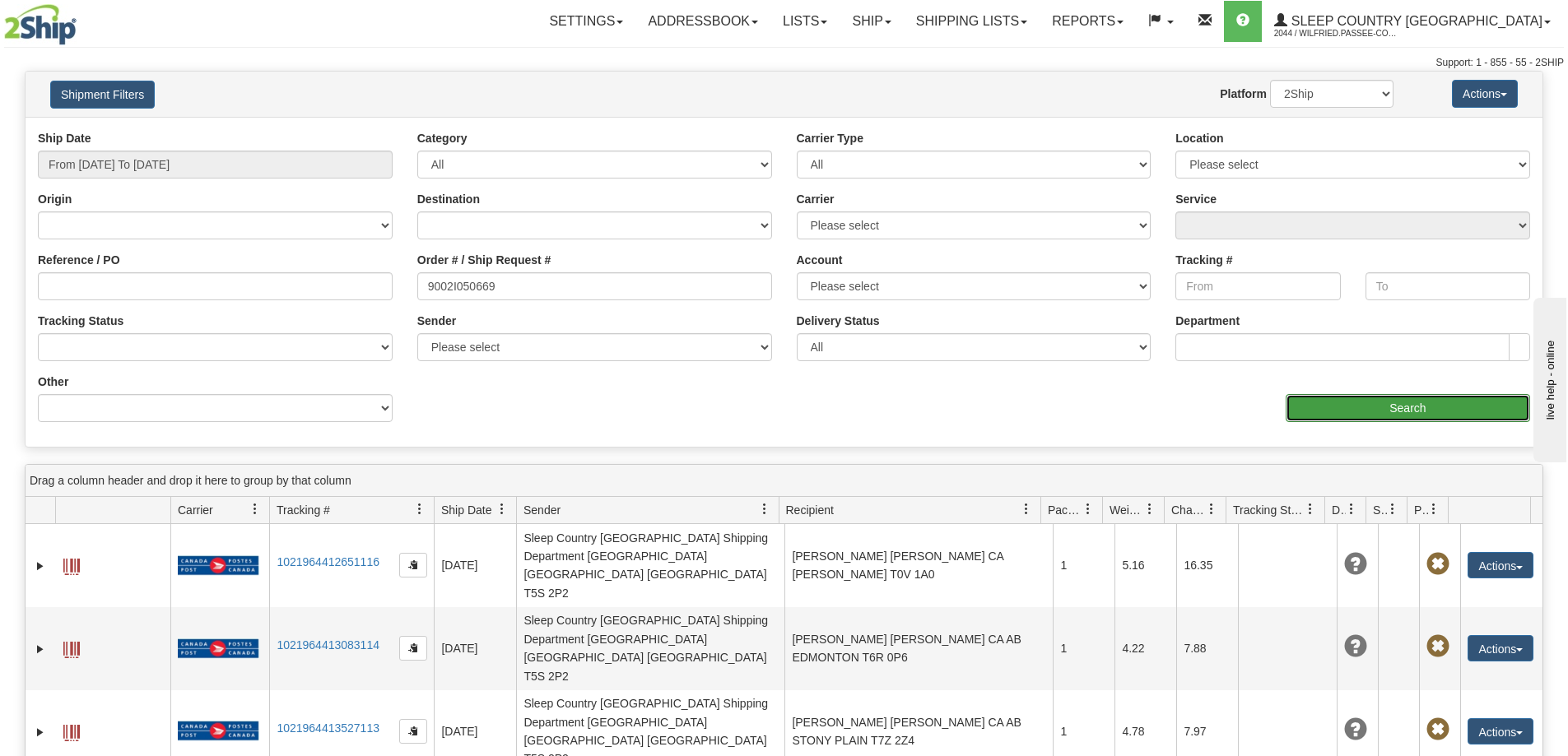
click at [1328, 406] on input "Search" at bounding box center [1408, 408] width 245 height 28
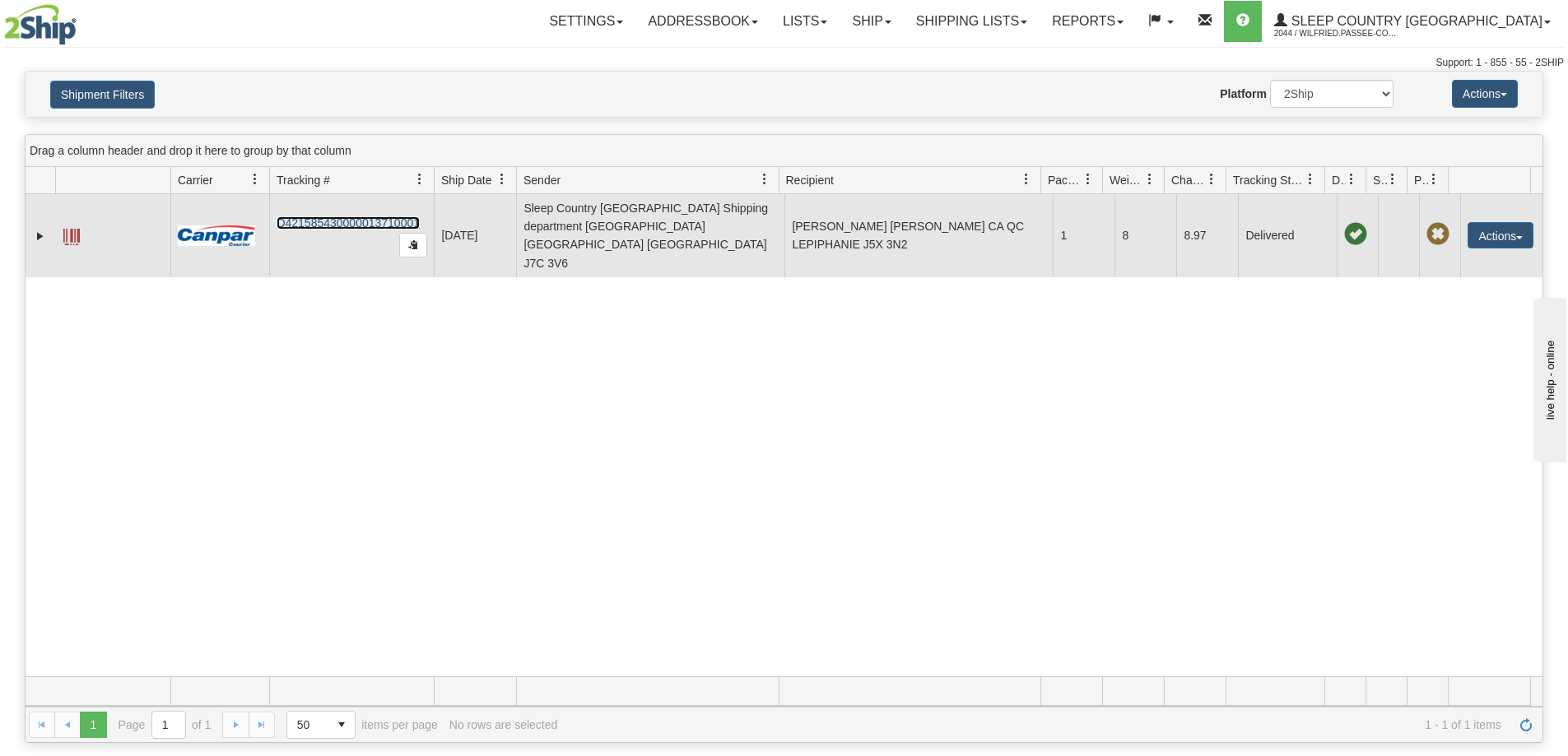
click at [363, 216] on link "D421585430000013710001" at bounding box center [348, 223] width 143 height 13
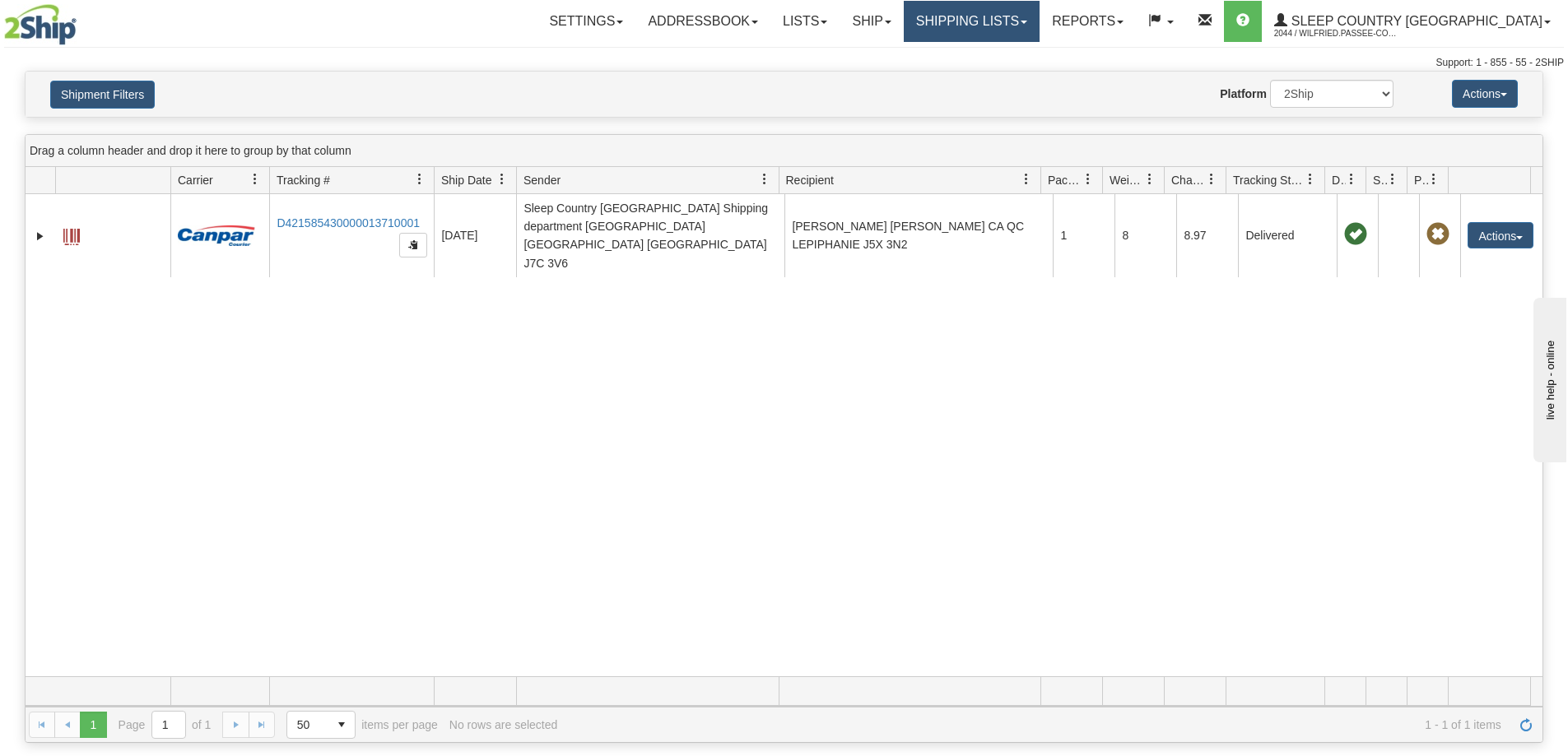
drag, startPoint x: 1020, startPoint y: 15, endPoint x: 1015, endPoint y: 72, distance: 57.2
click at [1021, 16] on link "Shipping lists" at bounding box center [972, 21] width 135 height 41
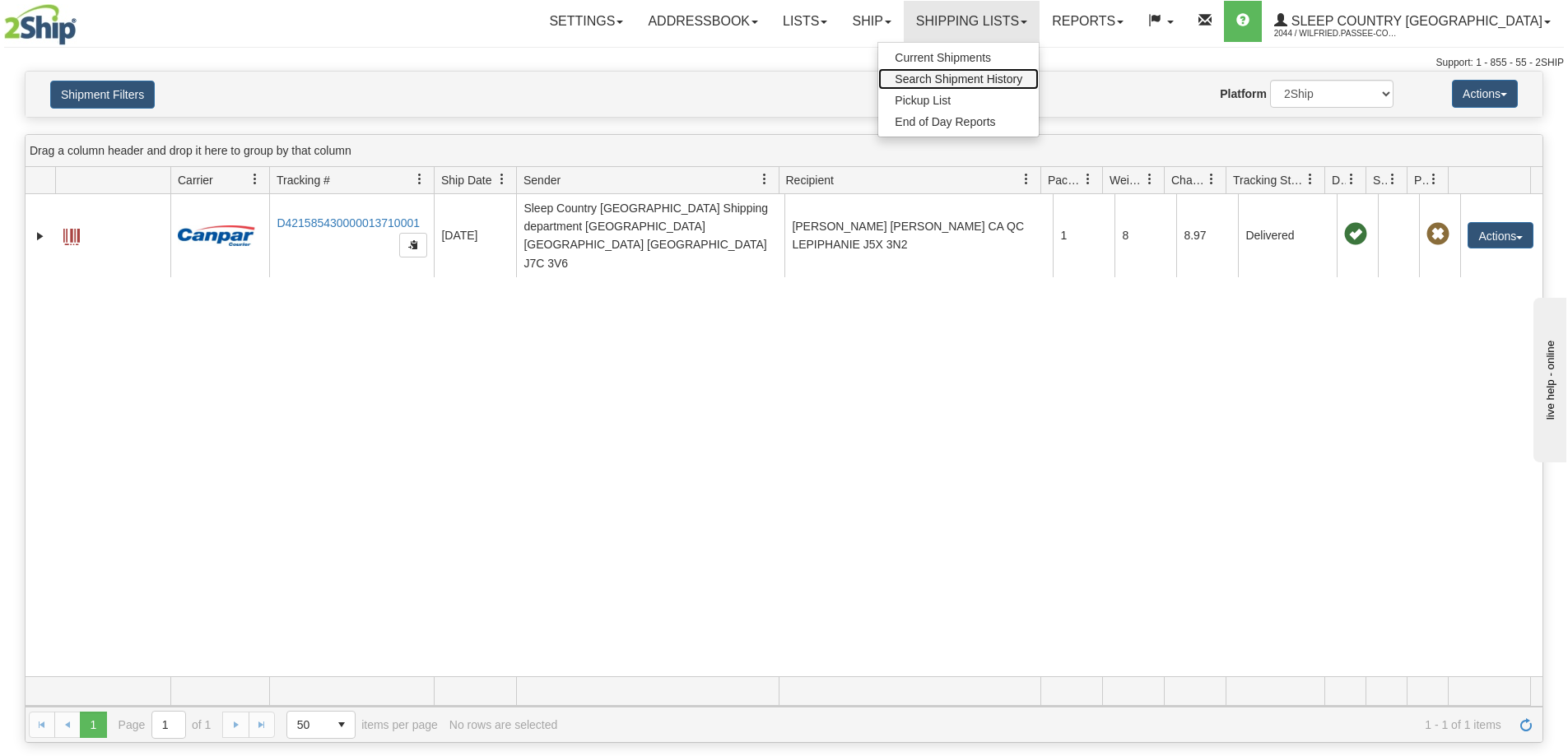
drag, startPoint x: 1030, startPoint y: 78, endPoint x: 876, endPoint y: 153, distance: 171.3
click at [1022, 79] on span "Search Shipment History" at bounding box center [958, 79] width 127 height 13
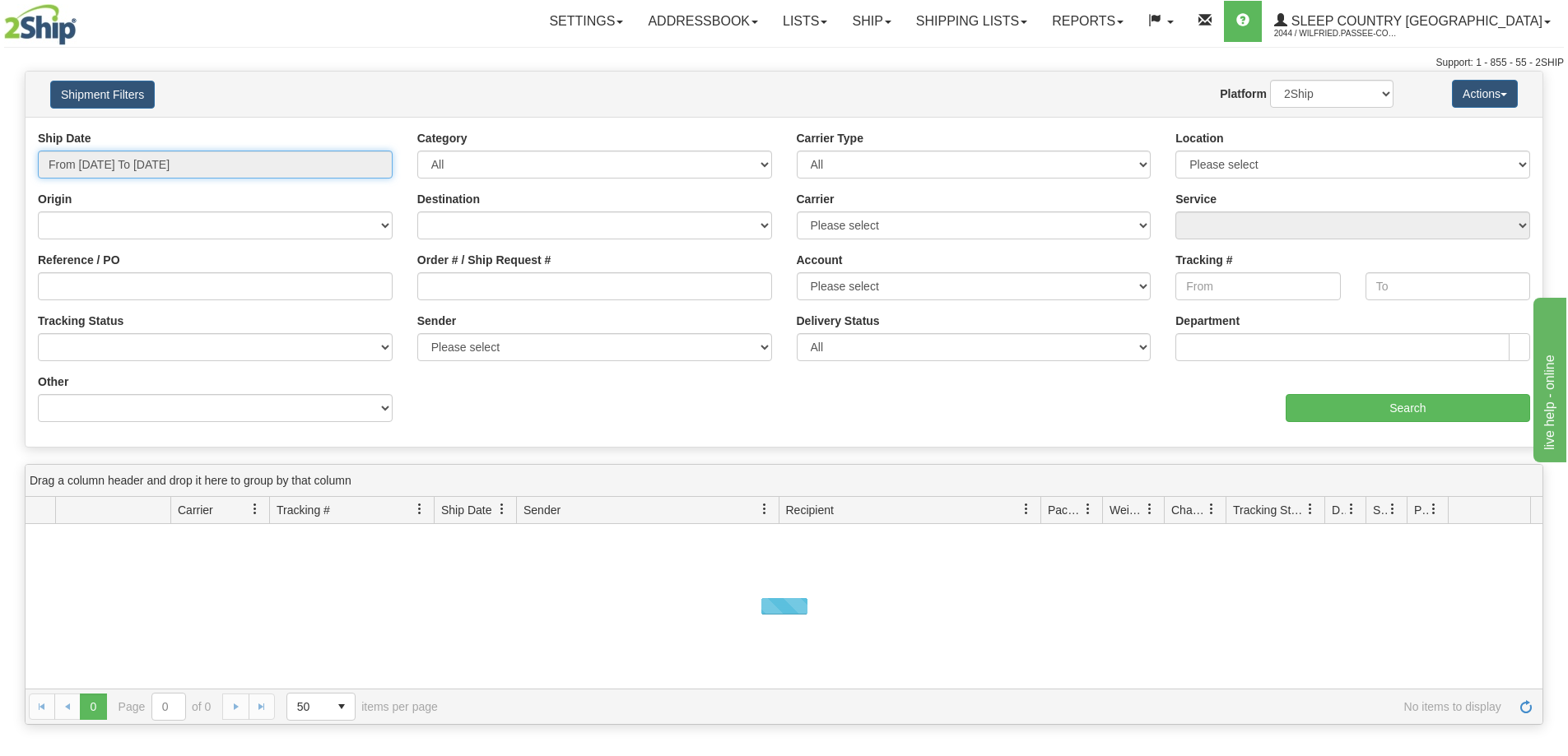
click at [128, 164] on input "From [DATE] To [DATE]" at bounding box center [215, 164] width 354 height 28
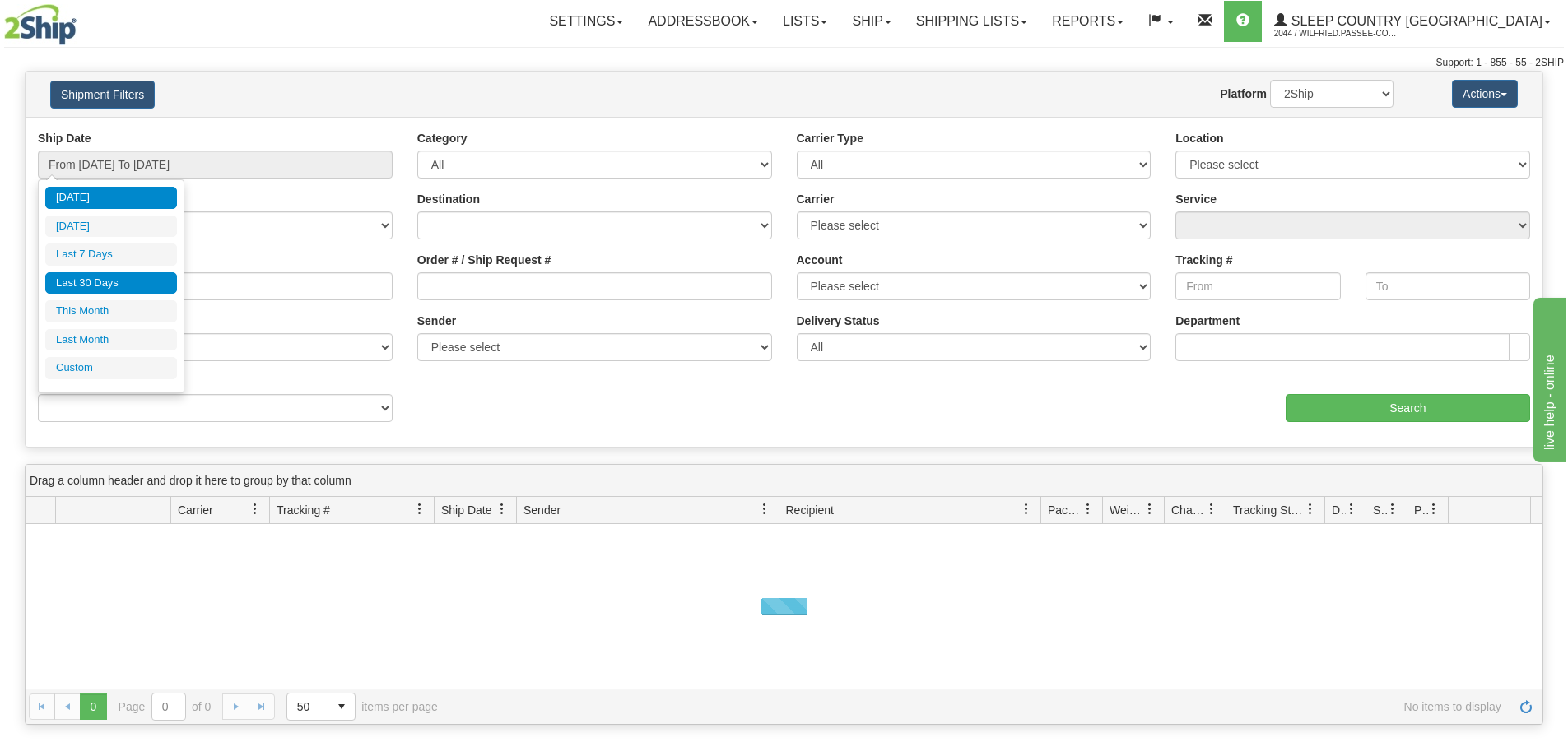
click at [112, 279] on li "Last 30 Days" at bounding box center [111, 283] width 131 height 22
type input "From [DATE] To [DATE]"
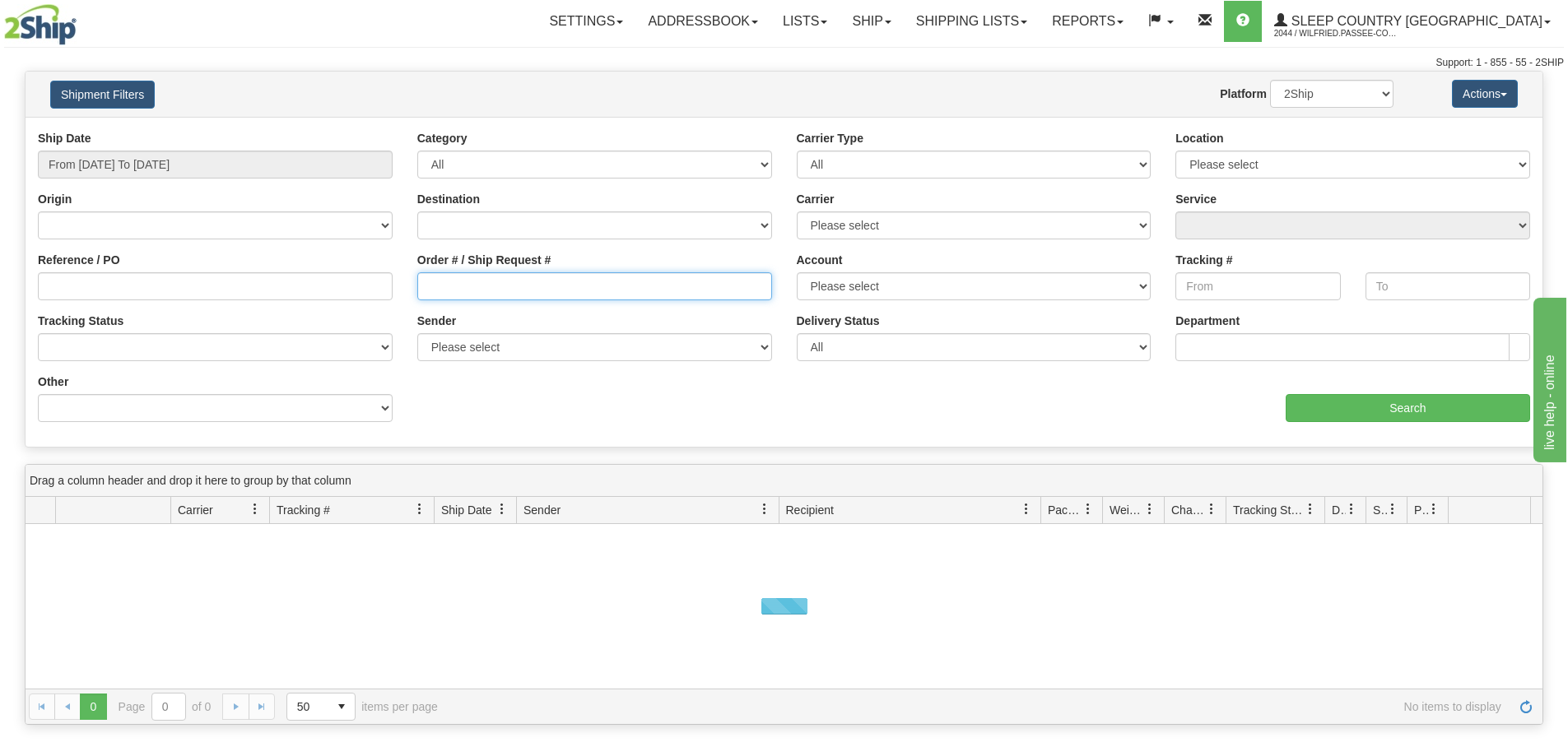
click at [454, 288] on input "Order # / Ship Request #" at bounding box center [594, 287] width 354 height 28
paste input "[EMAIL_ADDRESS][DOMAIN_NAME]"
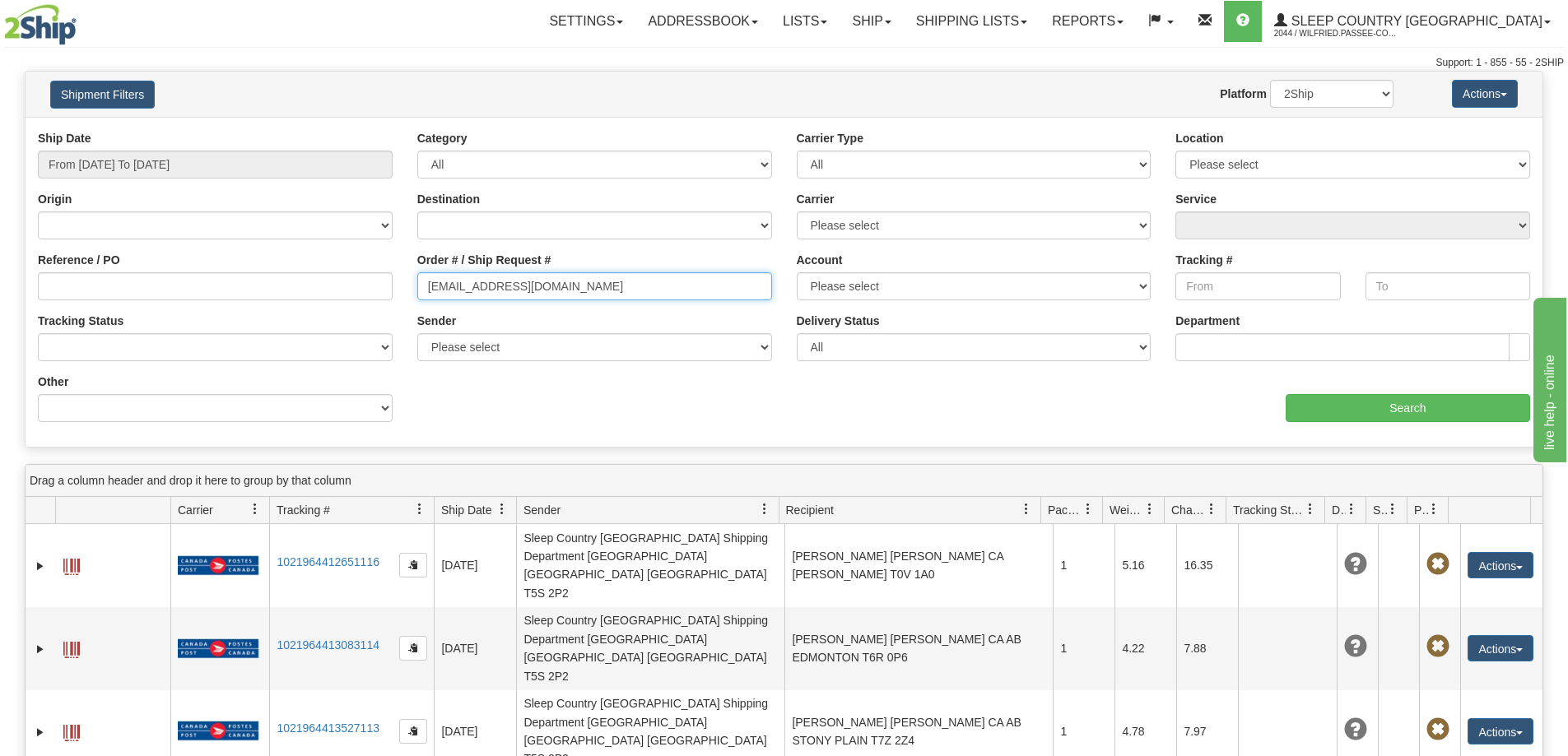
type input "[EMAIL_ADDRESS][DOMAIN_NAME]"
click at [593, 401] on div "Ship Date From [DATE] To [DATE] Category All Inbound Outbound Carrier Type All …" at bounding box center [784, 282] width 1517 height 305
